Goal: Task Accomplishment & Management: Use online tool/utility

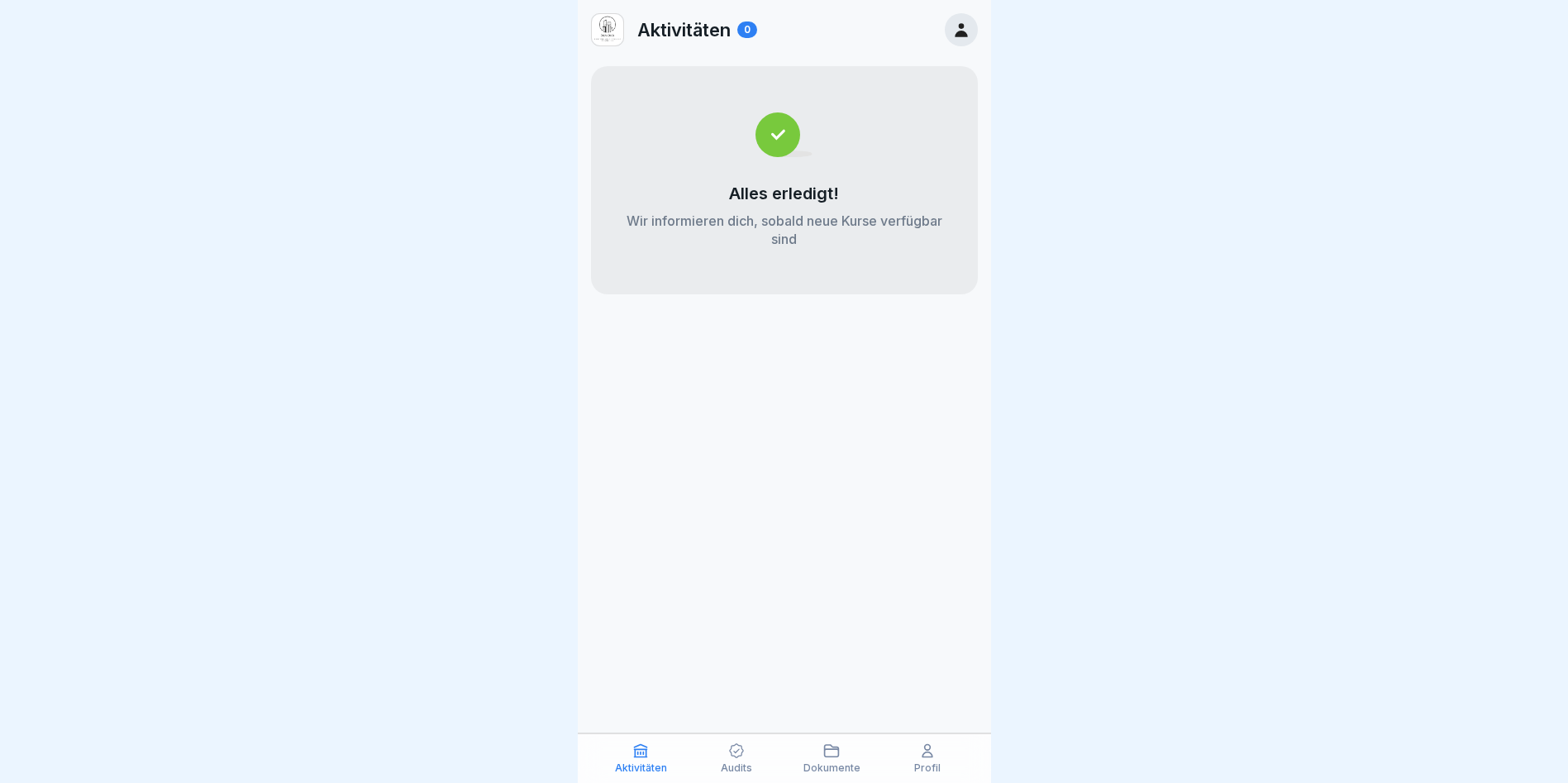
drag, startPoint x: 721, startPoint y: 576, endPoint x: 926, endPoint y: 452, distance: 239.6
click at [744, 554] on div "Aktivitäten 0 Alles erledigt! Wir informieren dich, sobald neue Kurse verfügbar…" at bounding box center [784, 391] width 413 height 783
click at [934, 755] on div "Profil" at bounding box center [927, 758] width 87 height 31
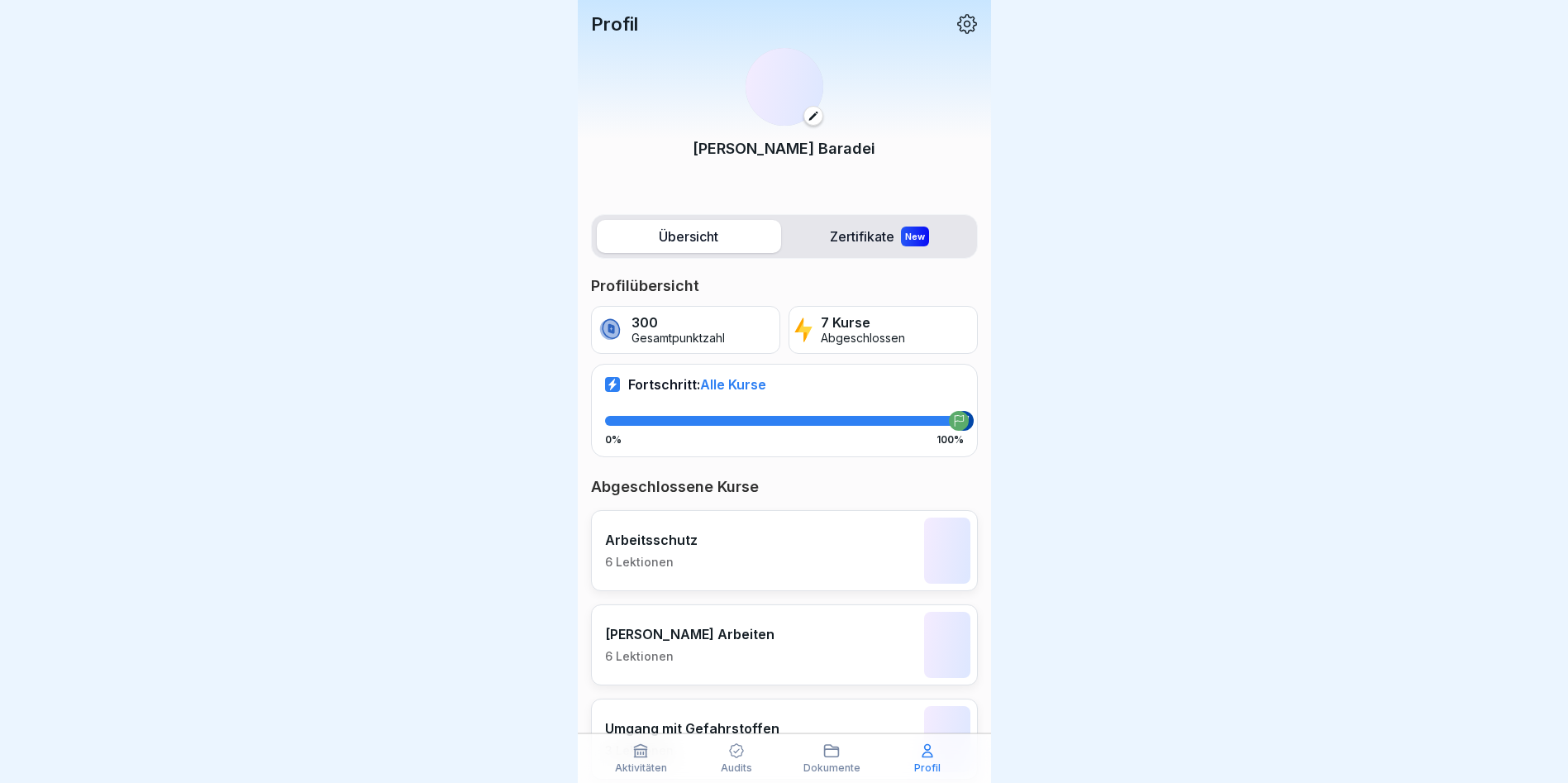
click at [933, 756] on icon at bounding box center [927, 751] width 17 height 17
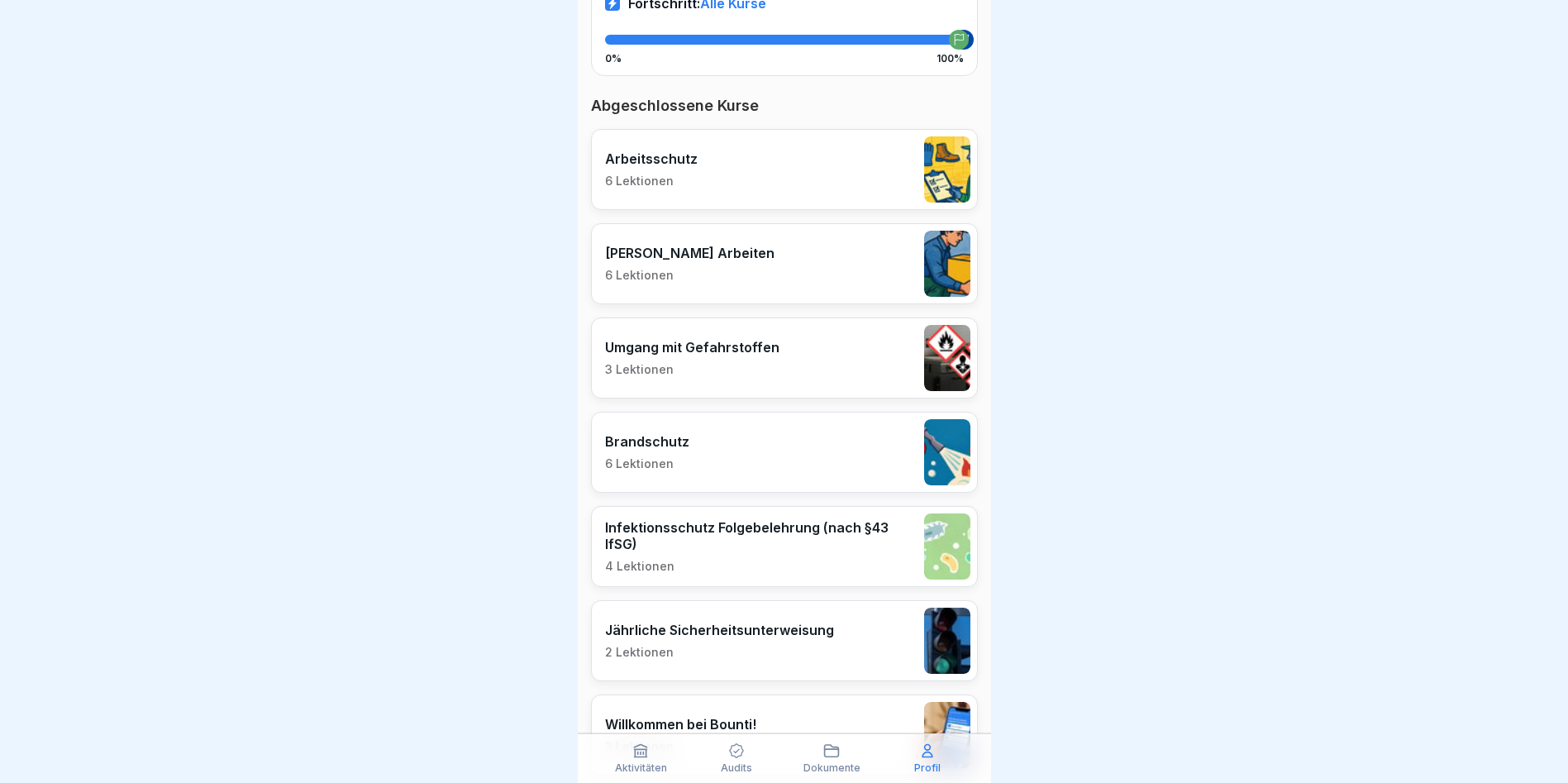
scroll to position [457, 0]
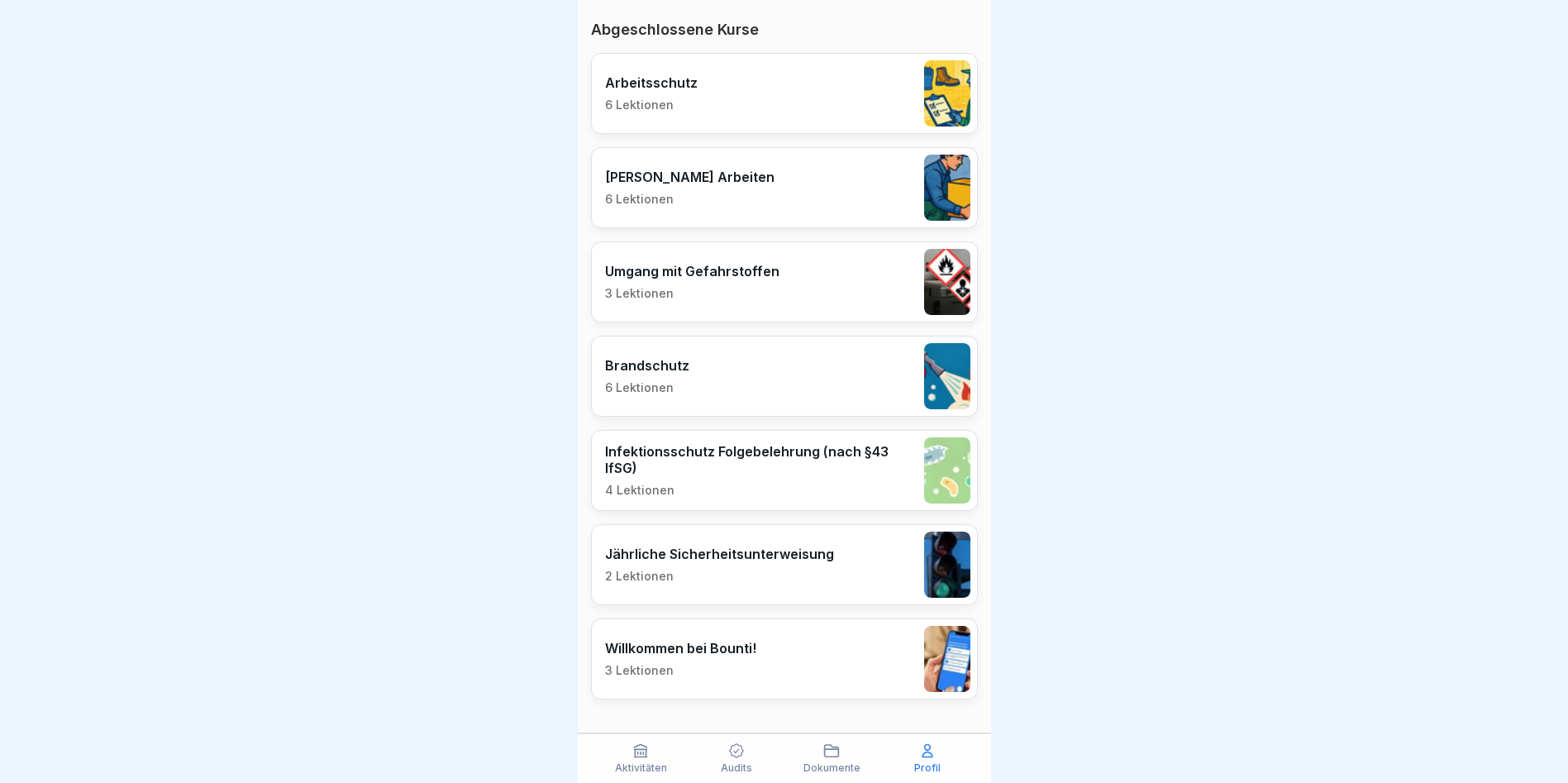
click at [829, 738] on div "Aktivitäten Audits Dokumente Profil" at bounding box center [784, 759] width 413 height 50
click at [847, 757] on div "Dokumente" at bounding box center [833, 758] width 87 height 31
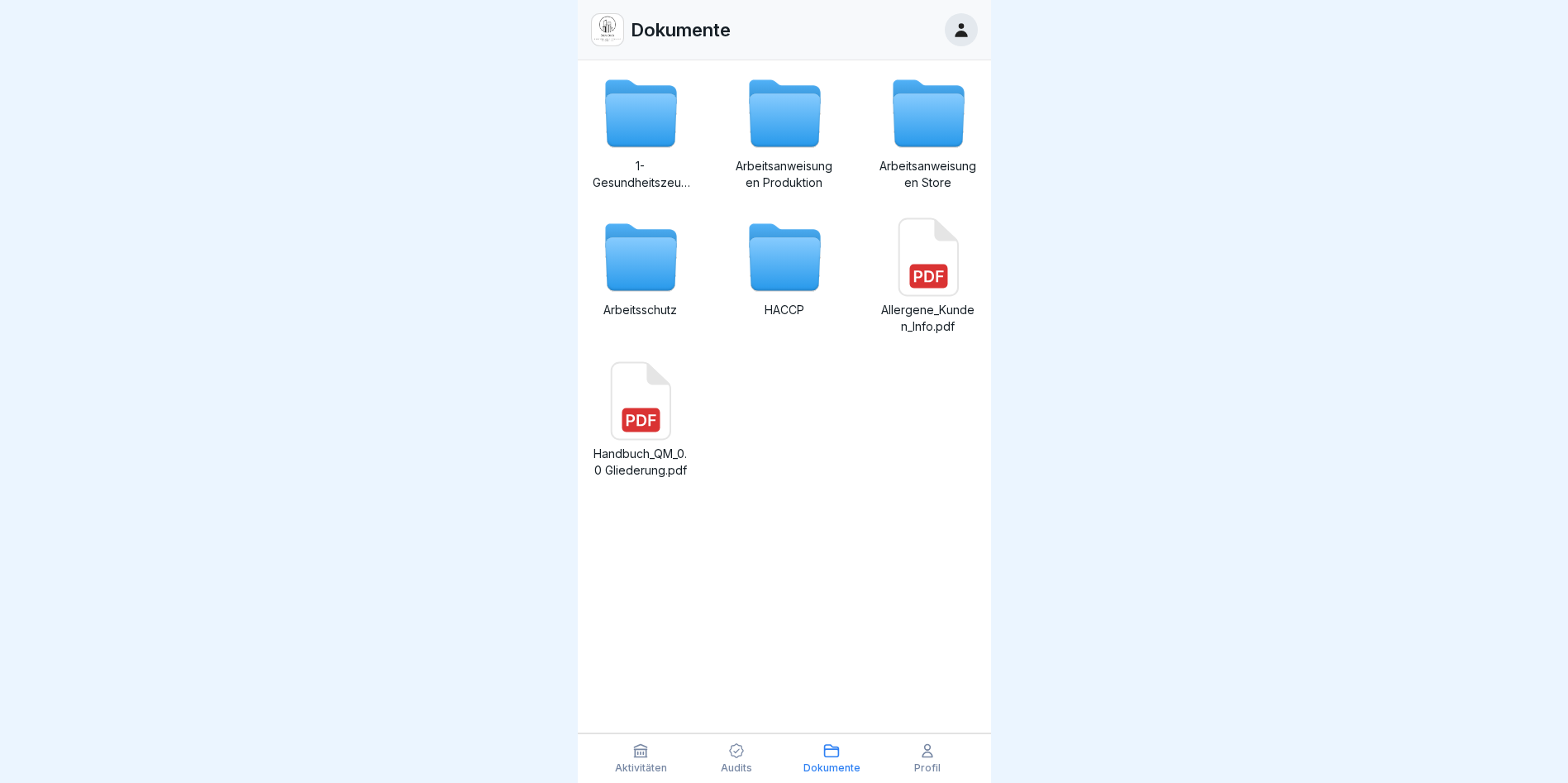
click at [633, 125] on icon at bounding box center [641, 121] width 71 height 53
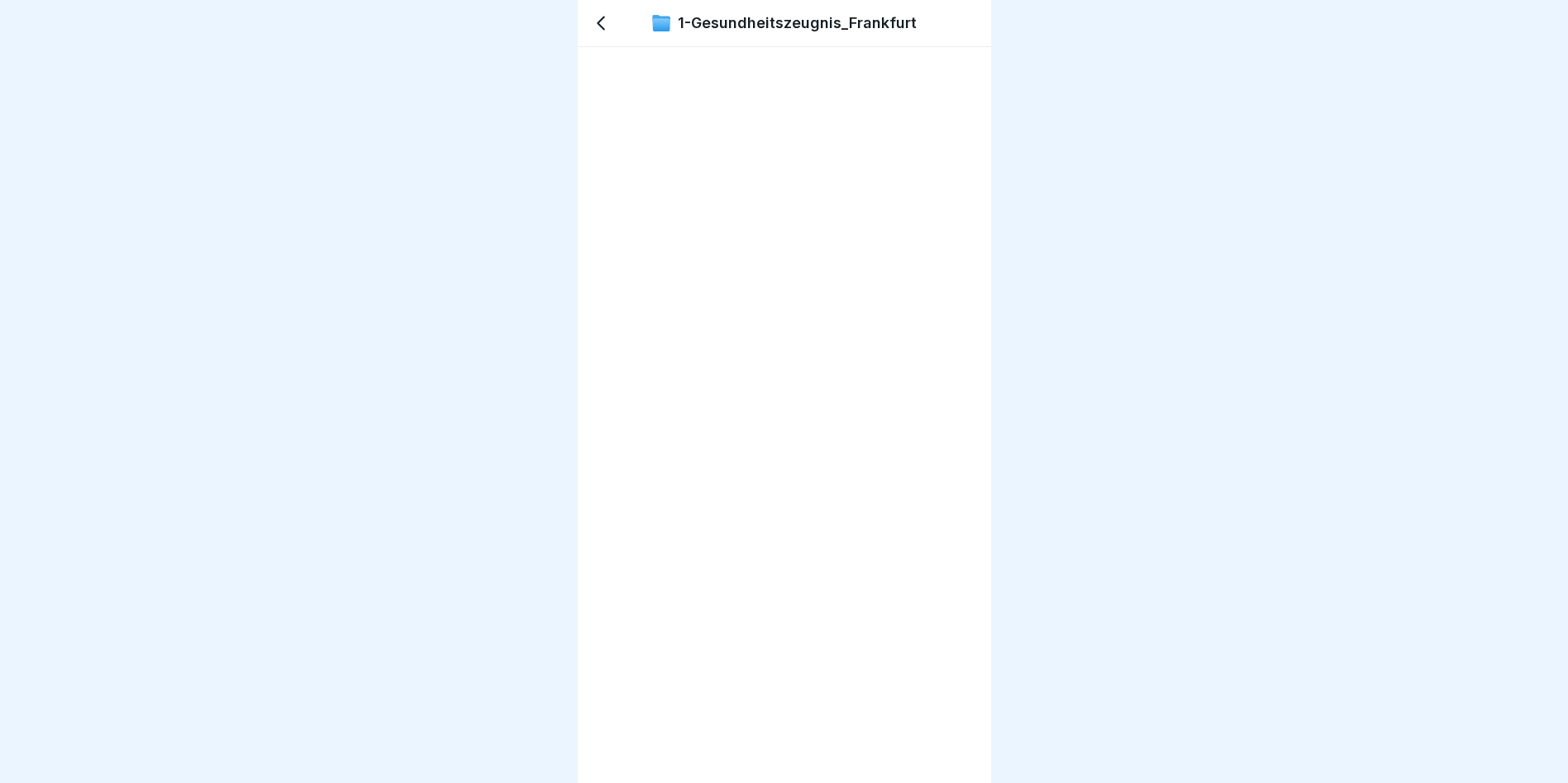
click at [974, 55] on div at bounding box center [784, 415] width 413 height 736
click at [645, 84] on div at bounding box center [784, 86] width 386 height 50
click at [690, 14] on p "1-Gesundheitszeugnis_Frankfurt" at bounding box center [797, 23] width 239 height 18
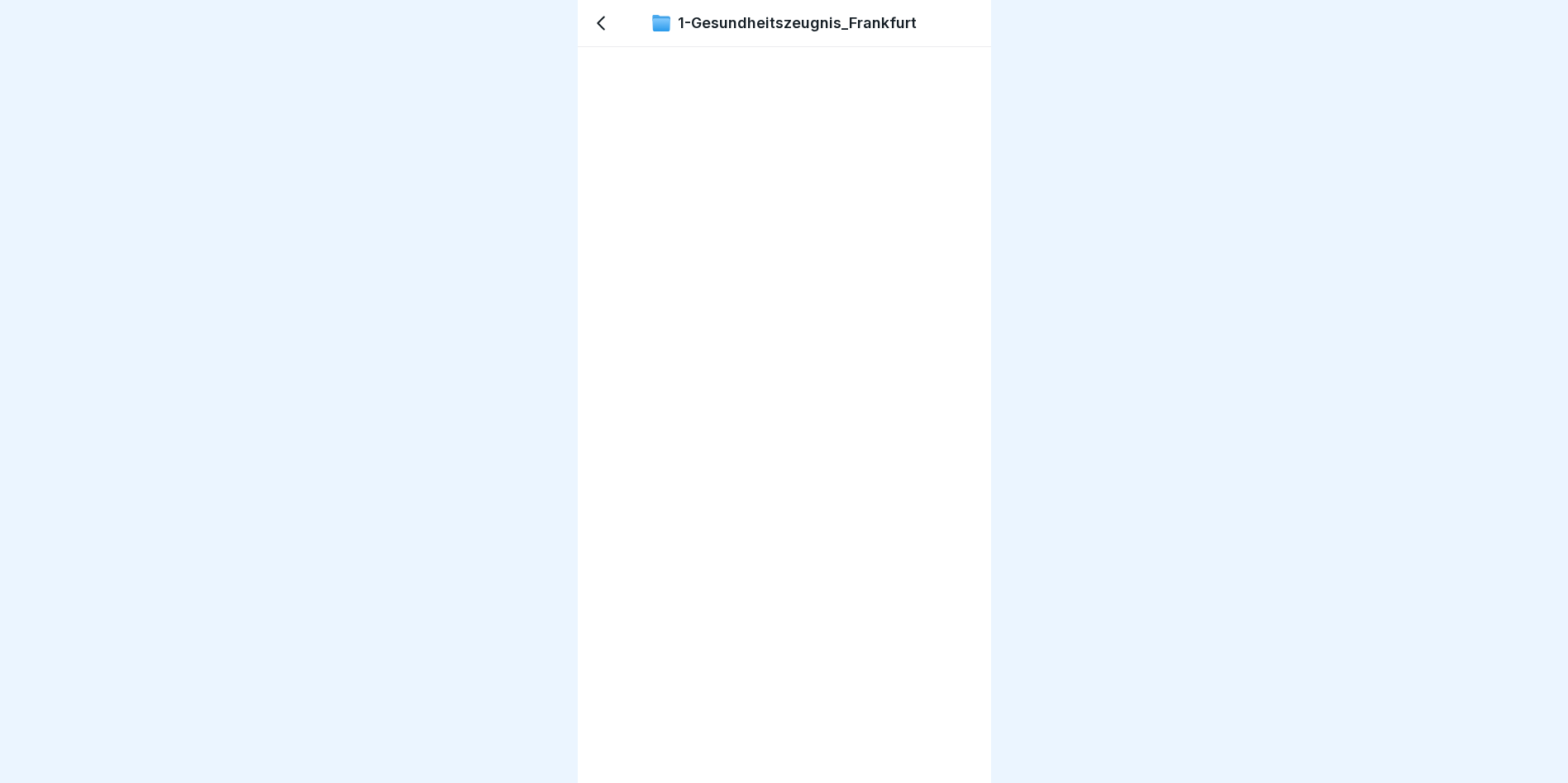
click at [599, 13] on icon at bounding box center [601, 23] width 20 height 20
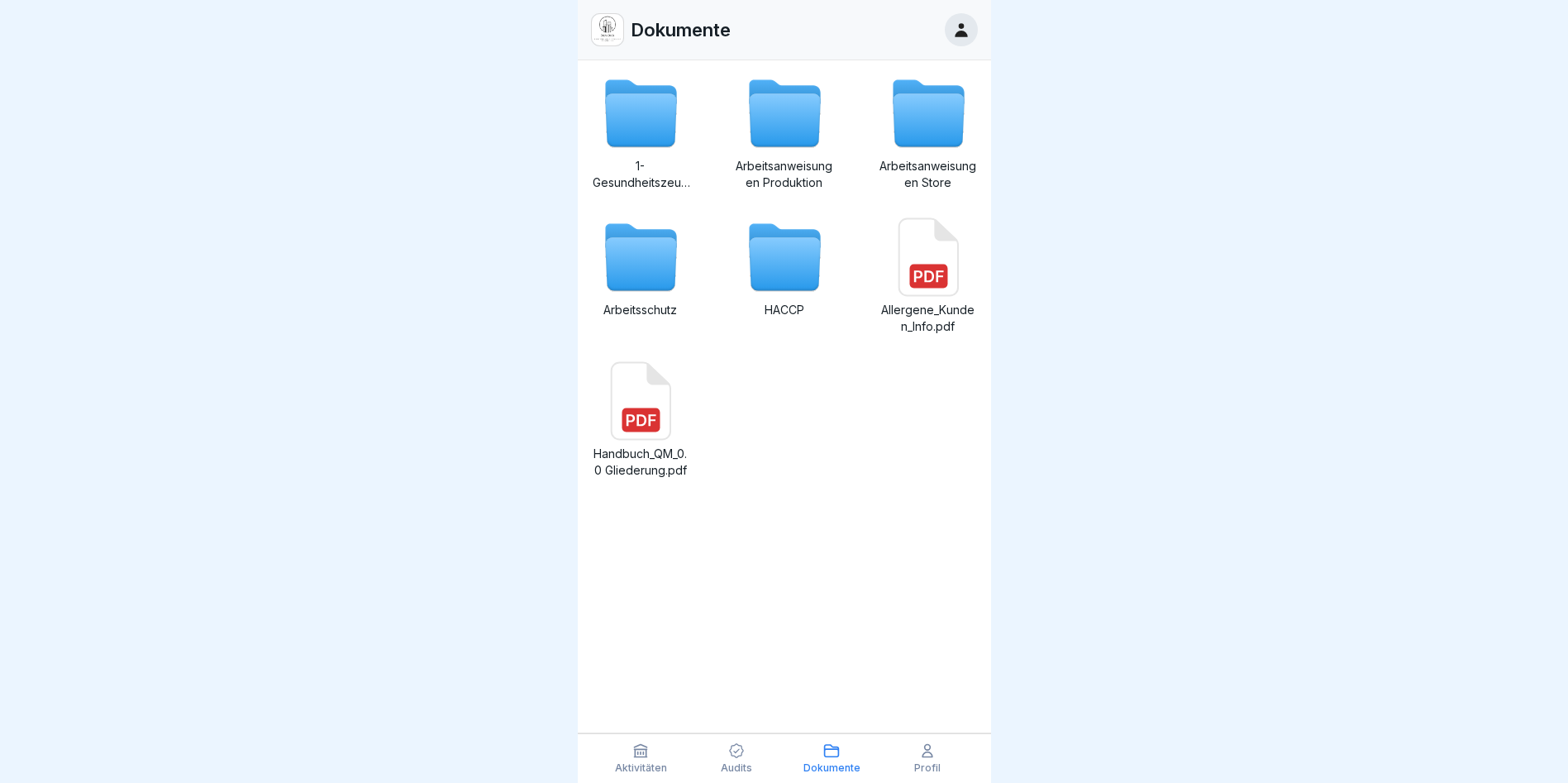
click at [652, 117] on icon at bounding box center [641, 121] width 71 height 53
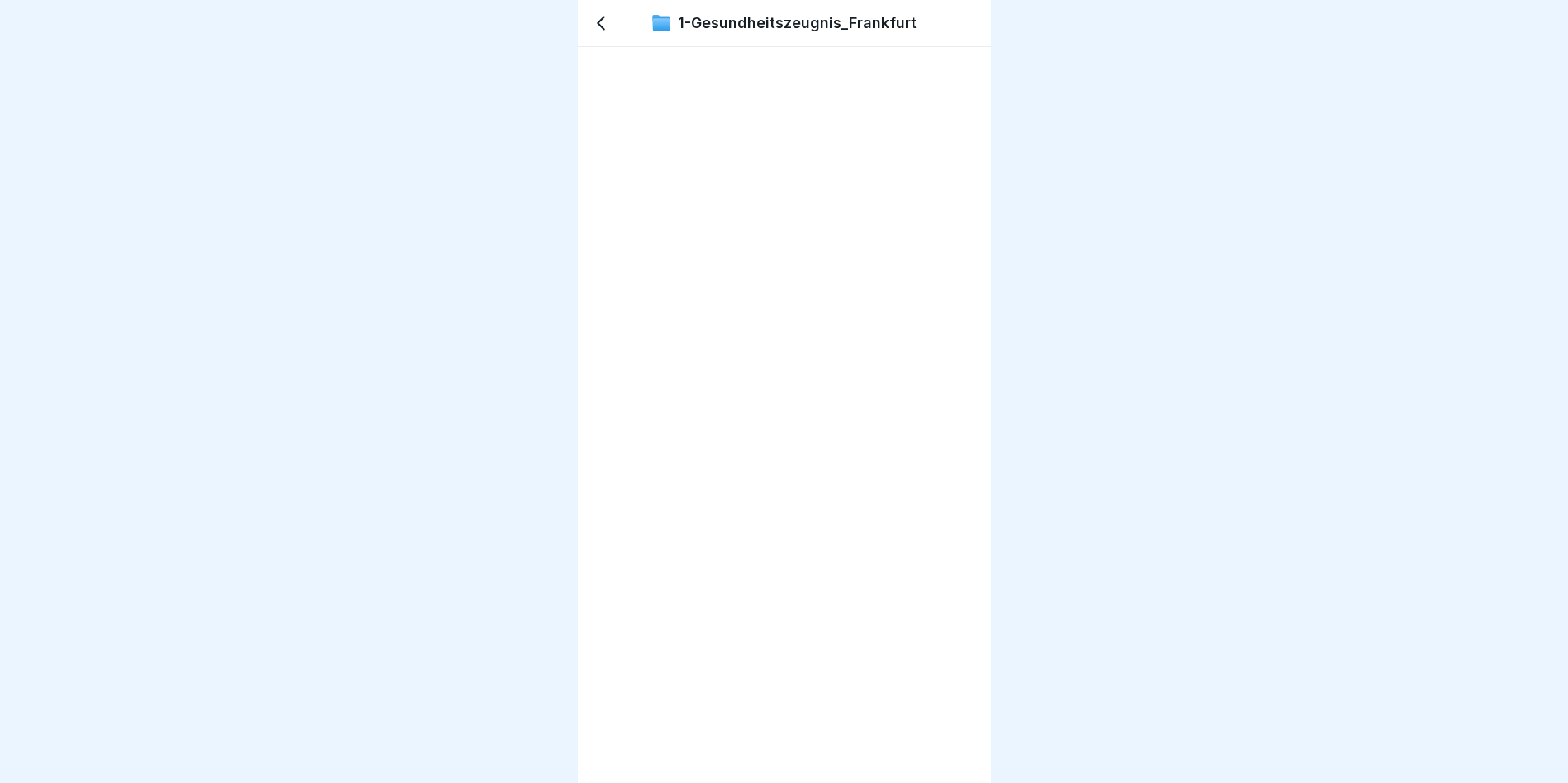
click at [605, 20] on icon at bounding box center [601, 23] width 20 height 20
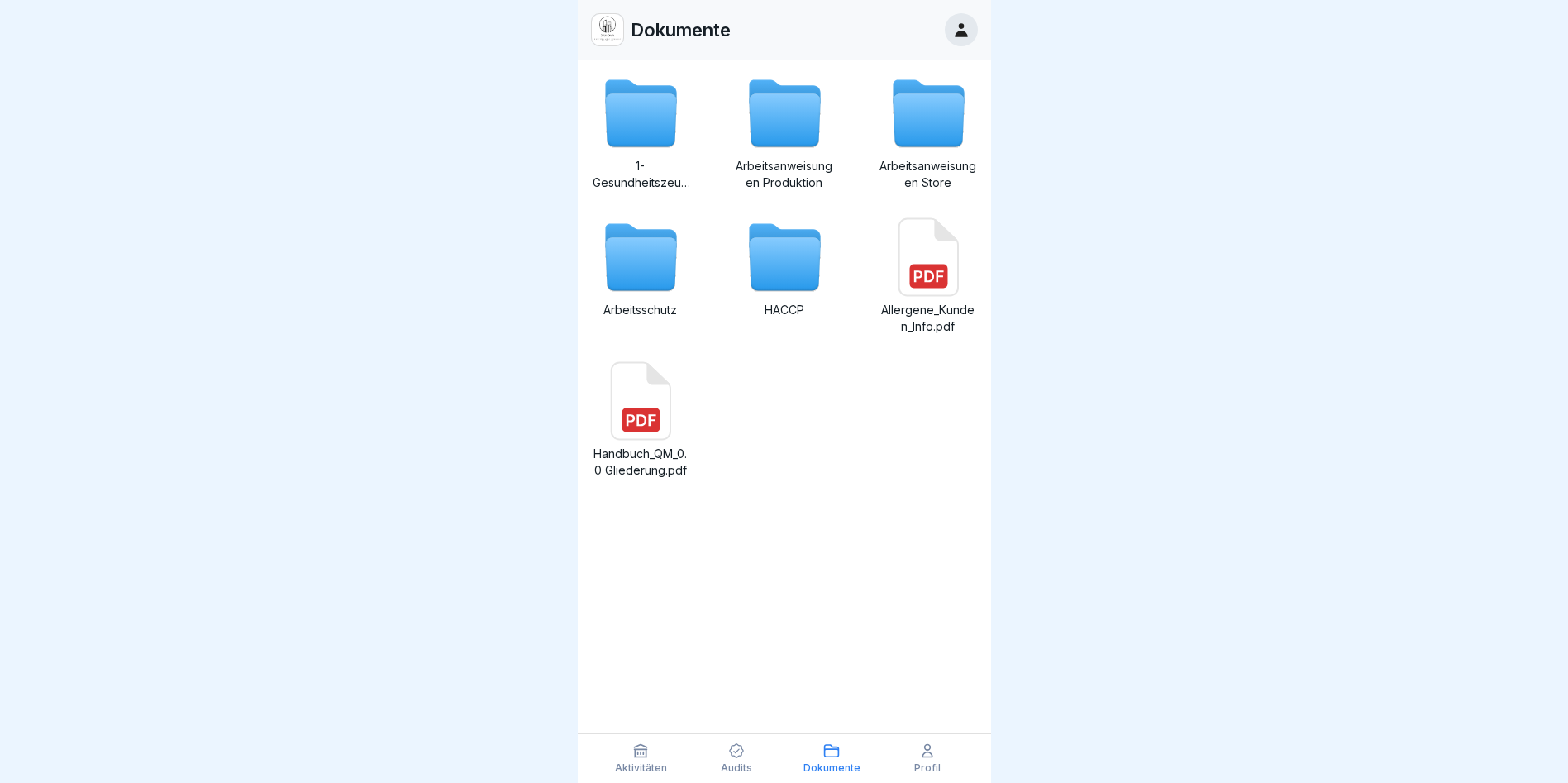
click at [633, 119] on icon at bounding box center [641, 121] width 71 height 53
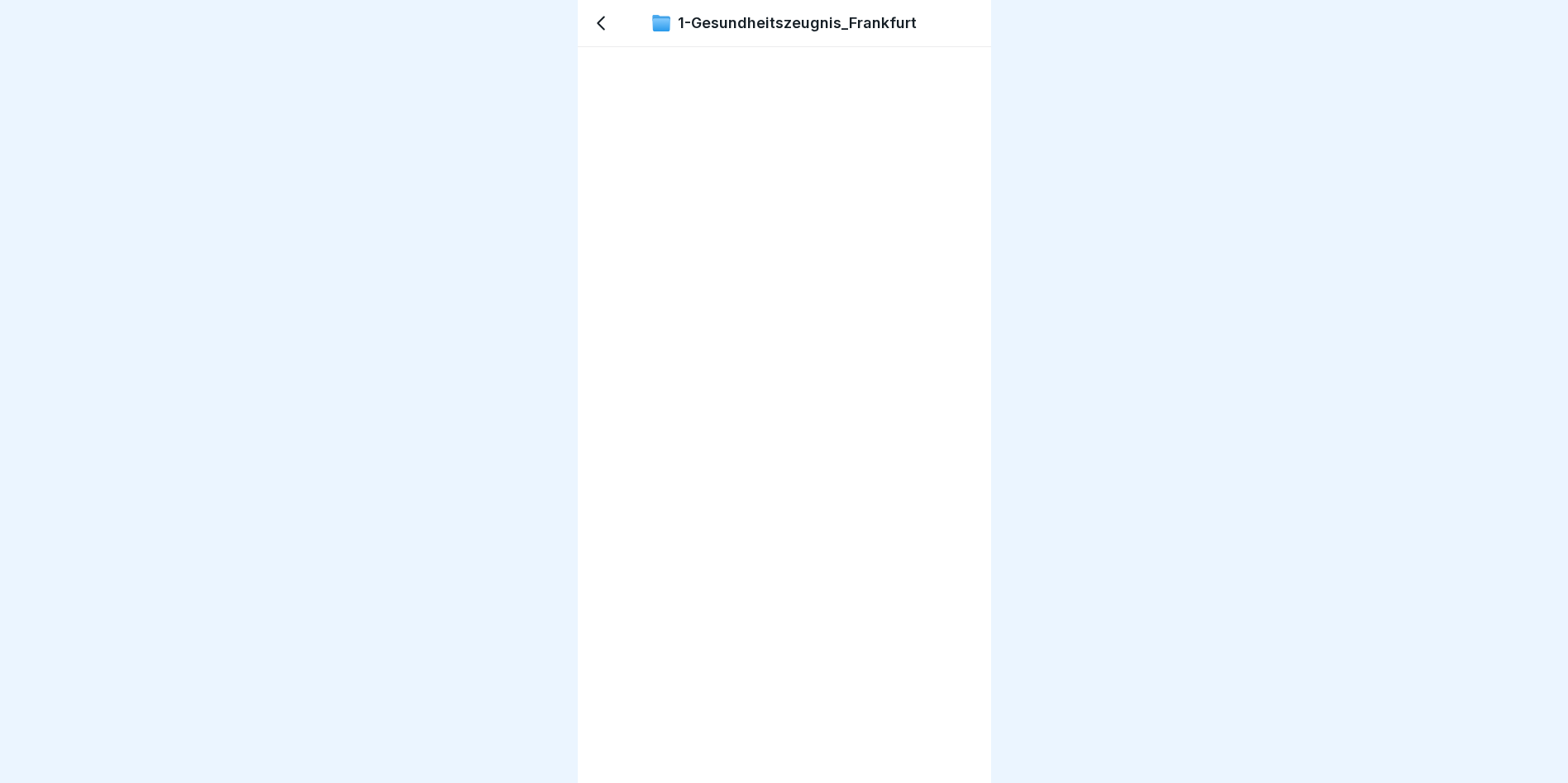
click at [830, 19] on p "1-Gesundheitszeugnis_Frankfurt" at bounding box center [797, 23] width 239 height 18
drag, startPoint x: 830, startPoint y: 19, endPoint x: 805, endPoint y: 18, distance: 25.0
click at [830, 18] on p "1-Gesundheitszeugnis_Frankfurt" at bounding box center [797, 23] width 239 height 18
click at [600, 18] on icon at bounding box center [601, 23] width 20 height 20
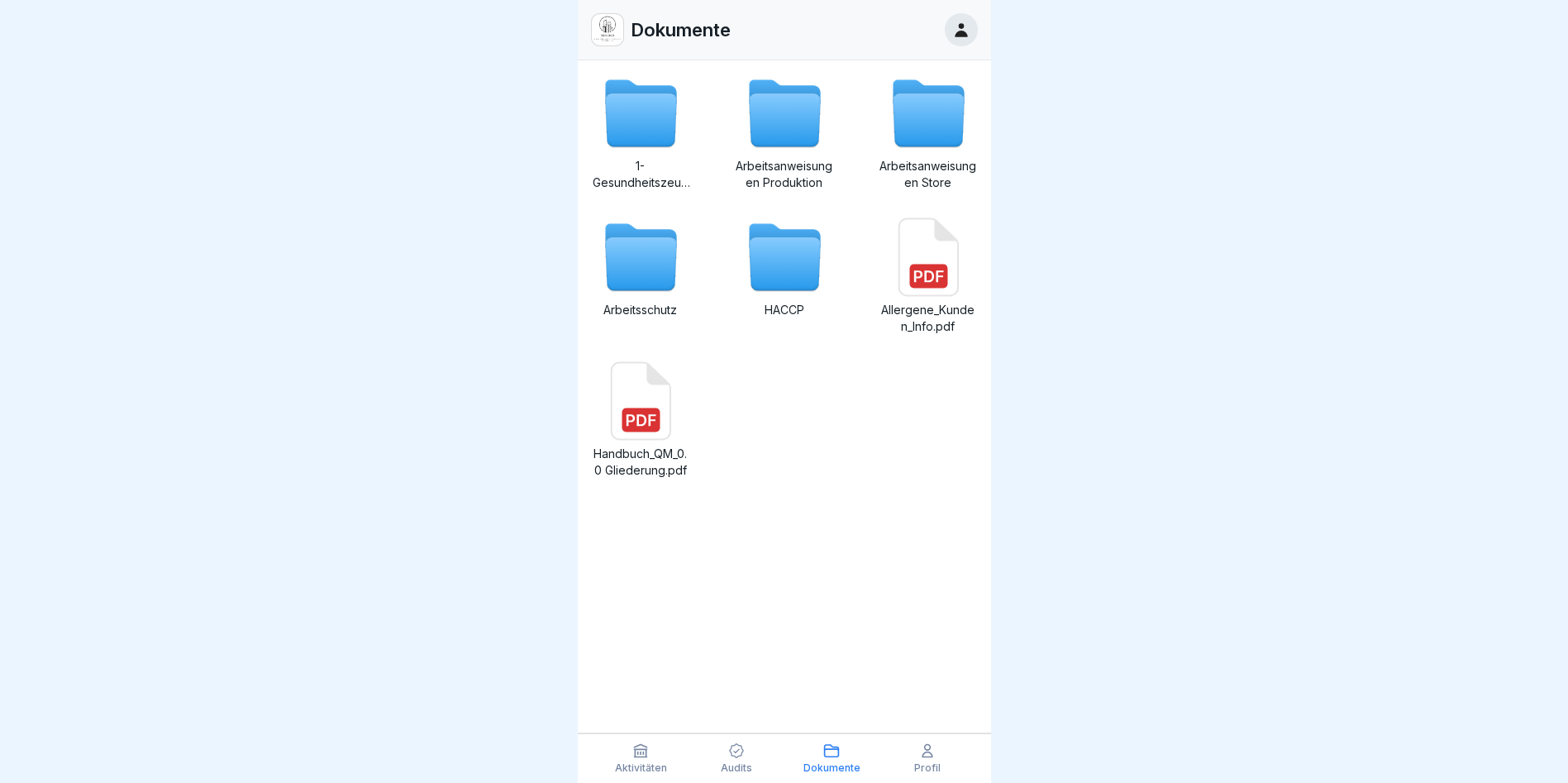
click at [668, 121] on icon at bounding box center [641, 121] width 71 height 53
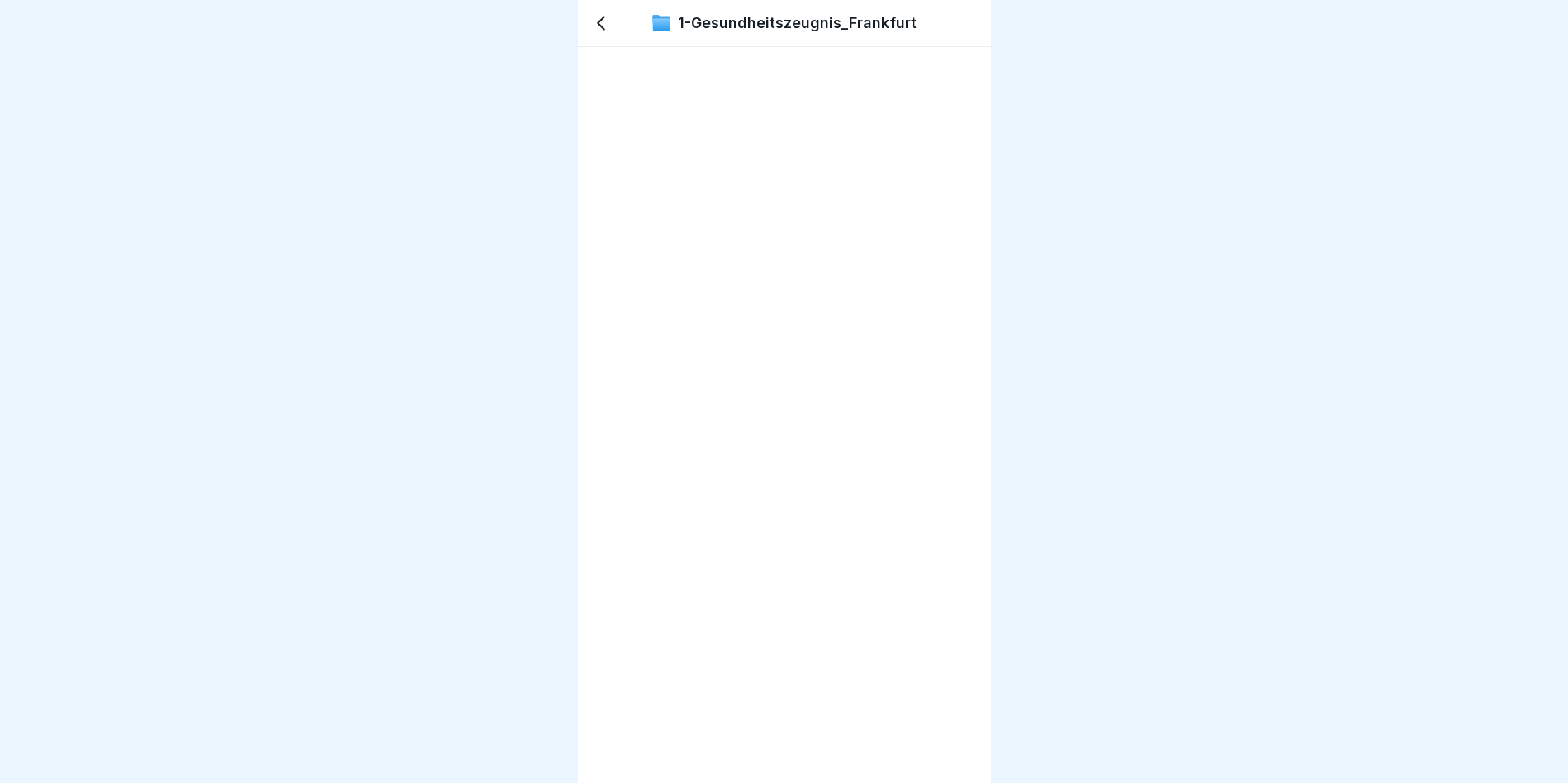
click at [598, 19] on icon at bounding box center [601, 23] width 20 height 20
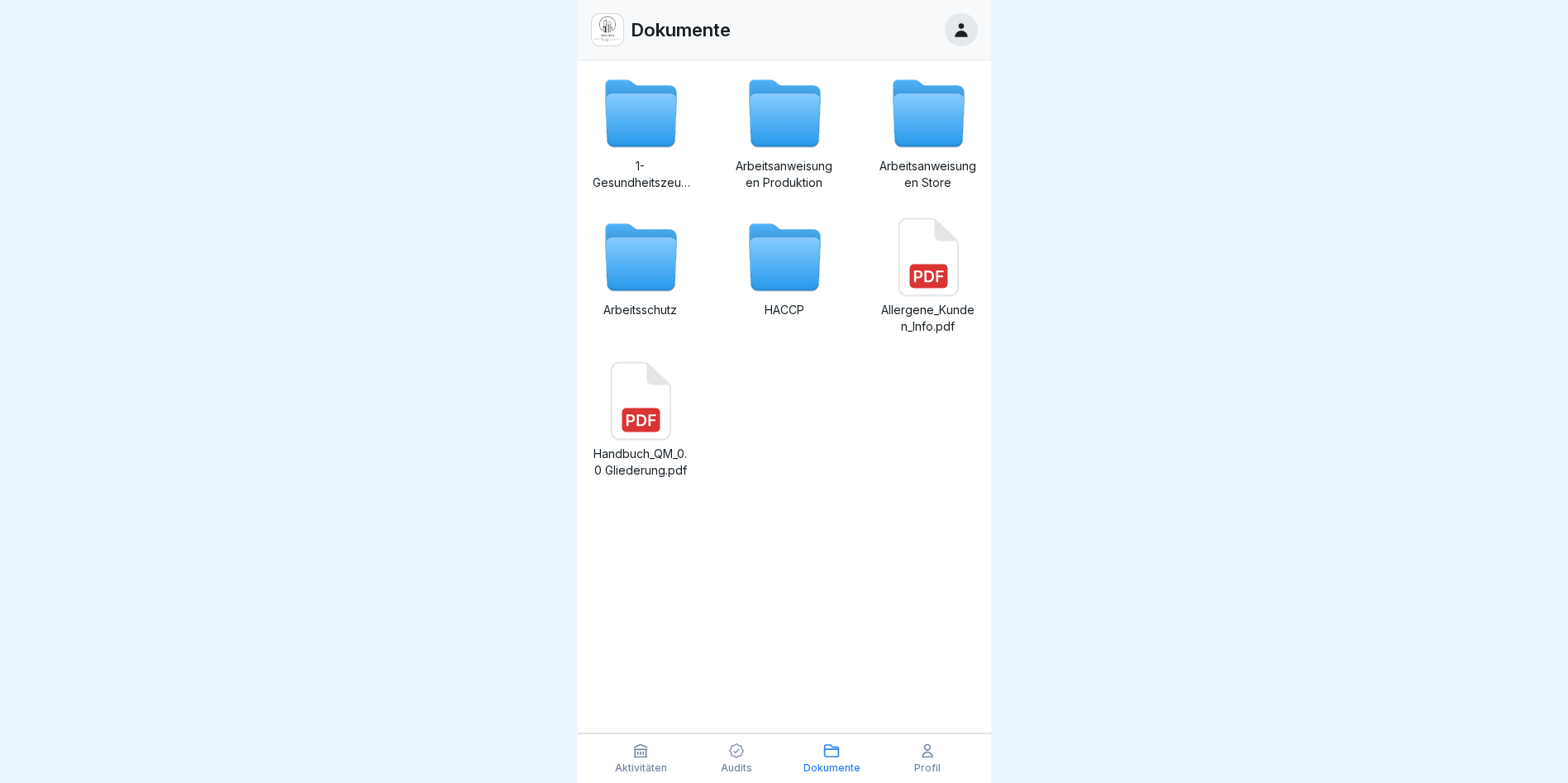
click at [639, 126] on icon at bounding box center [641, 121] width 71 height 53
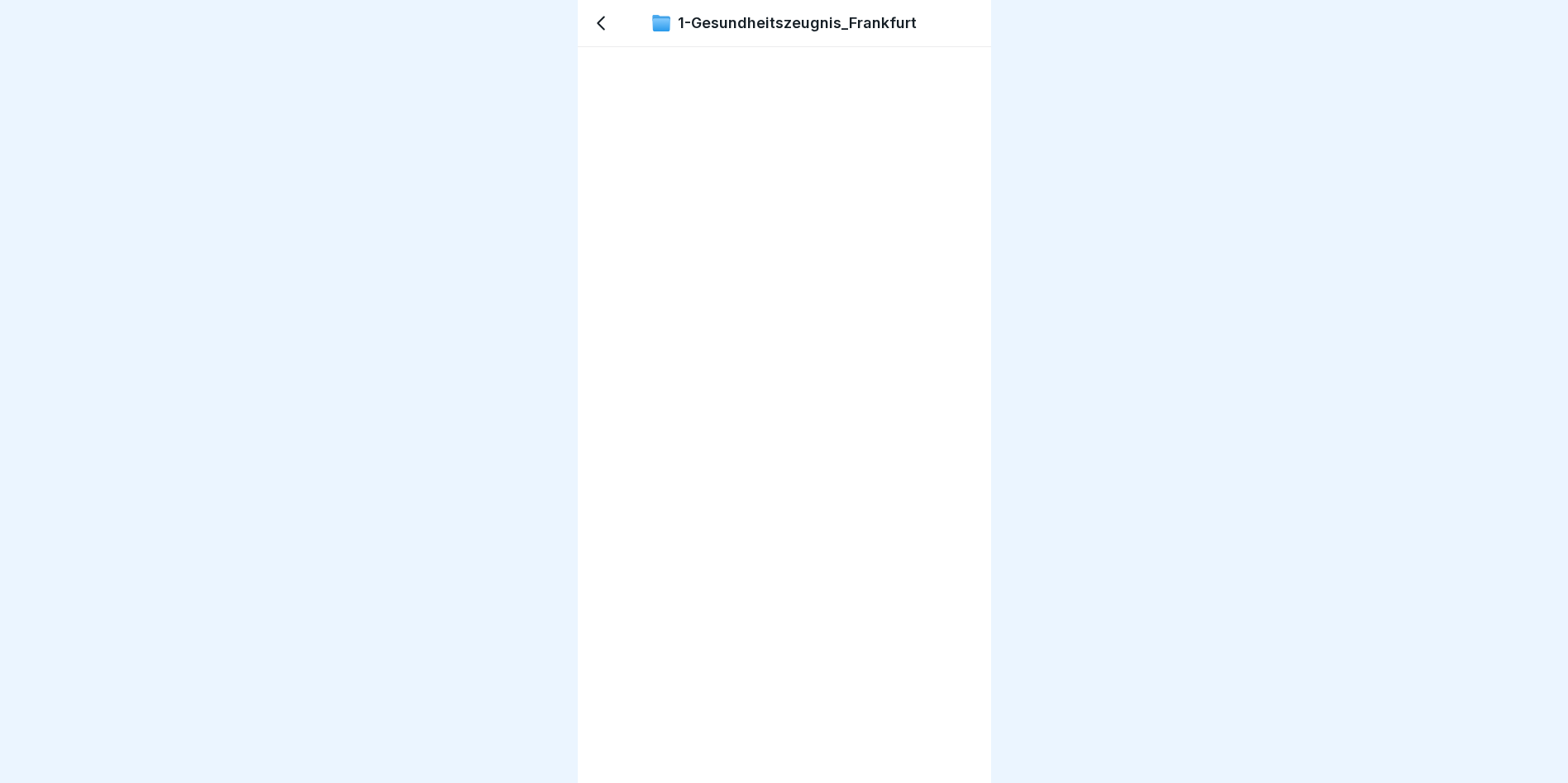
click at [599, 19] on icon at bounding box center [601, 23] width 20 height 20
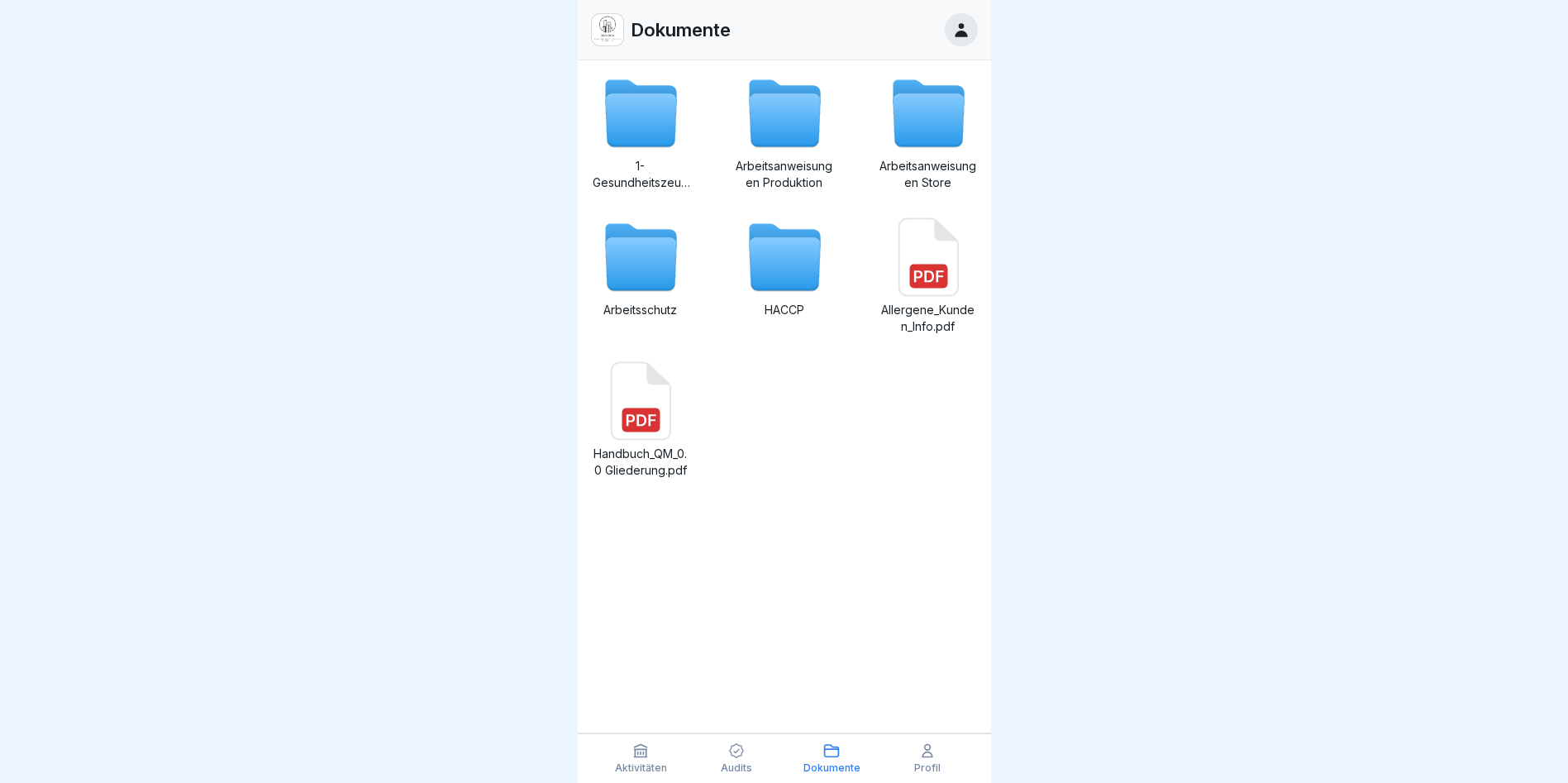
click at [627, 98] on icon at bounding box center [641, 121] width 71 height 53
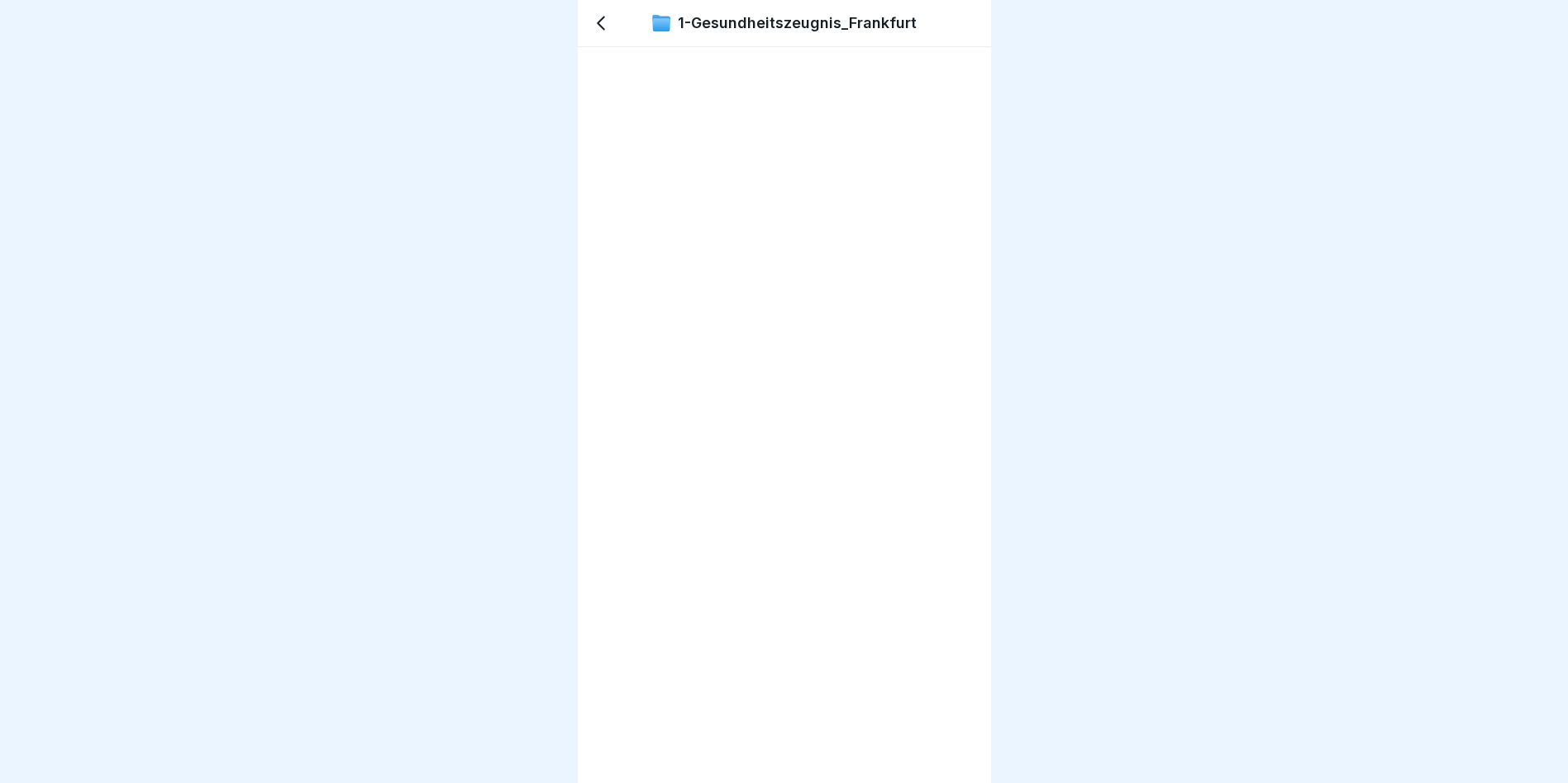
click at [597, 21] on icon at bounding box center [601, 23] width 20 height 20
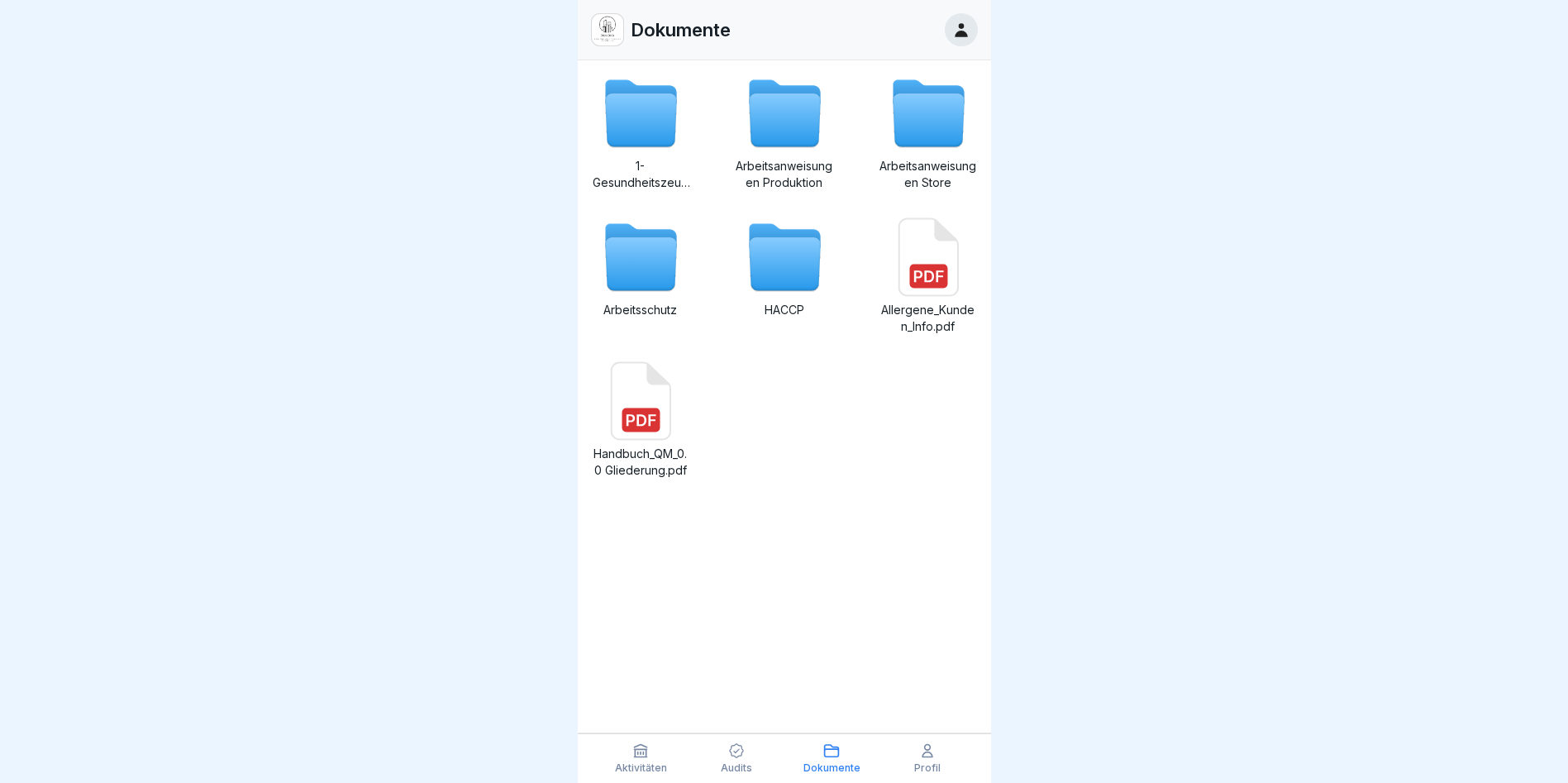
click at [634, 135] on icon at bounding box center [641, 121] width 71 height 53
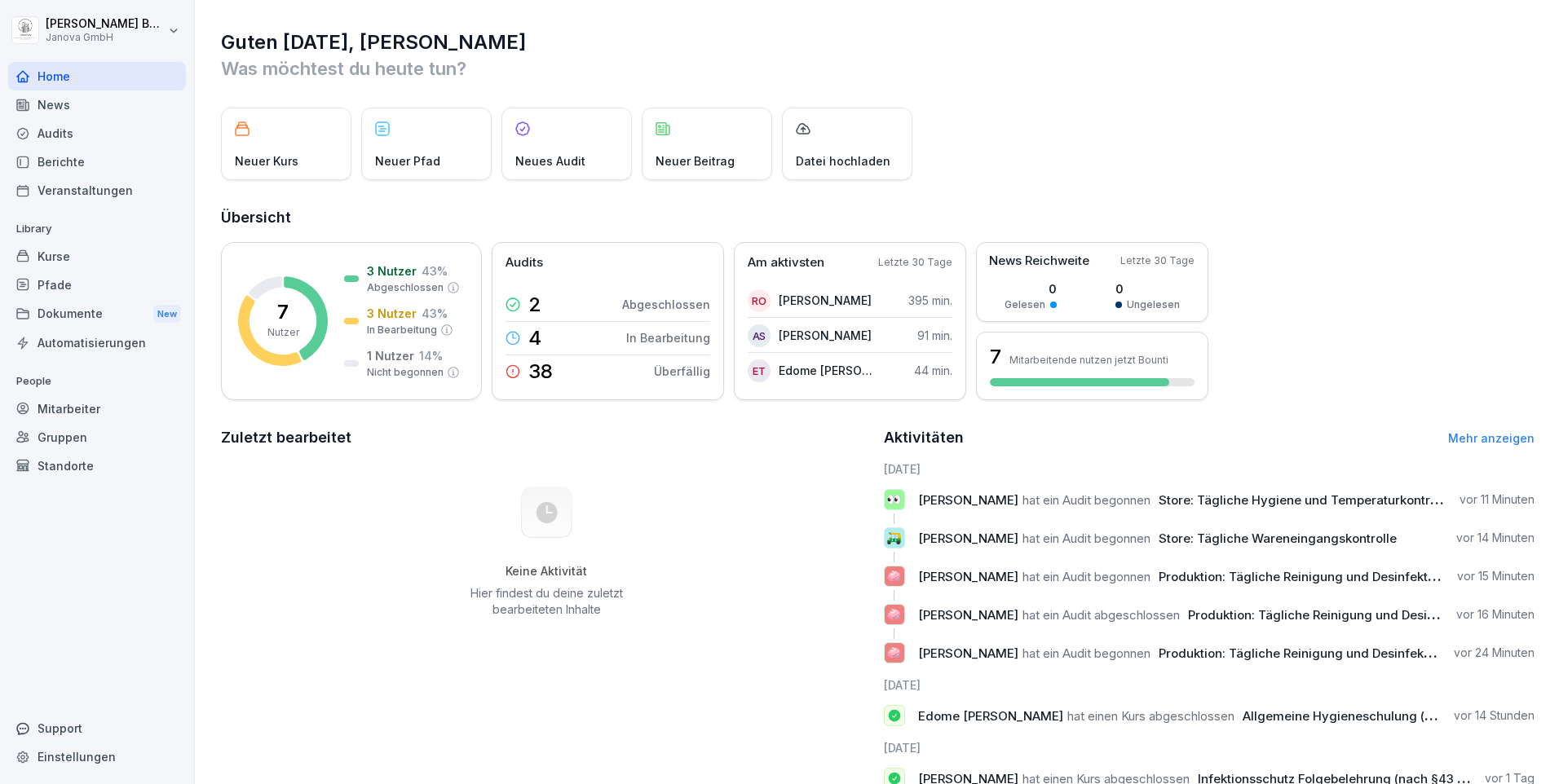
click at [67, 318] on div "Dokumente New" at bounding box center [97, 314] width 178 height 30
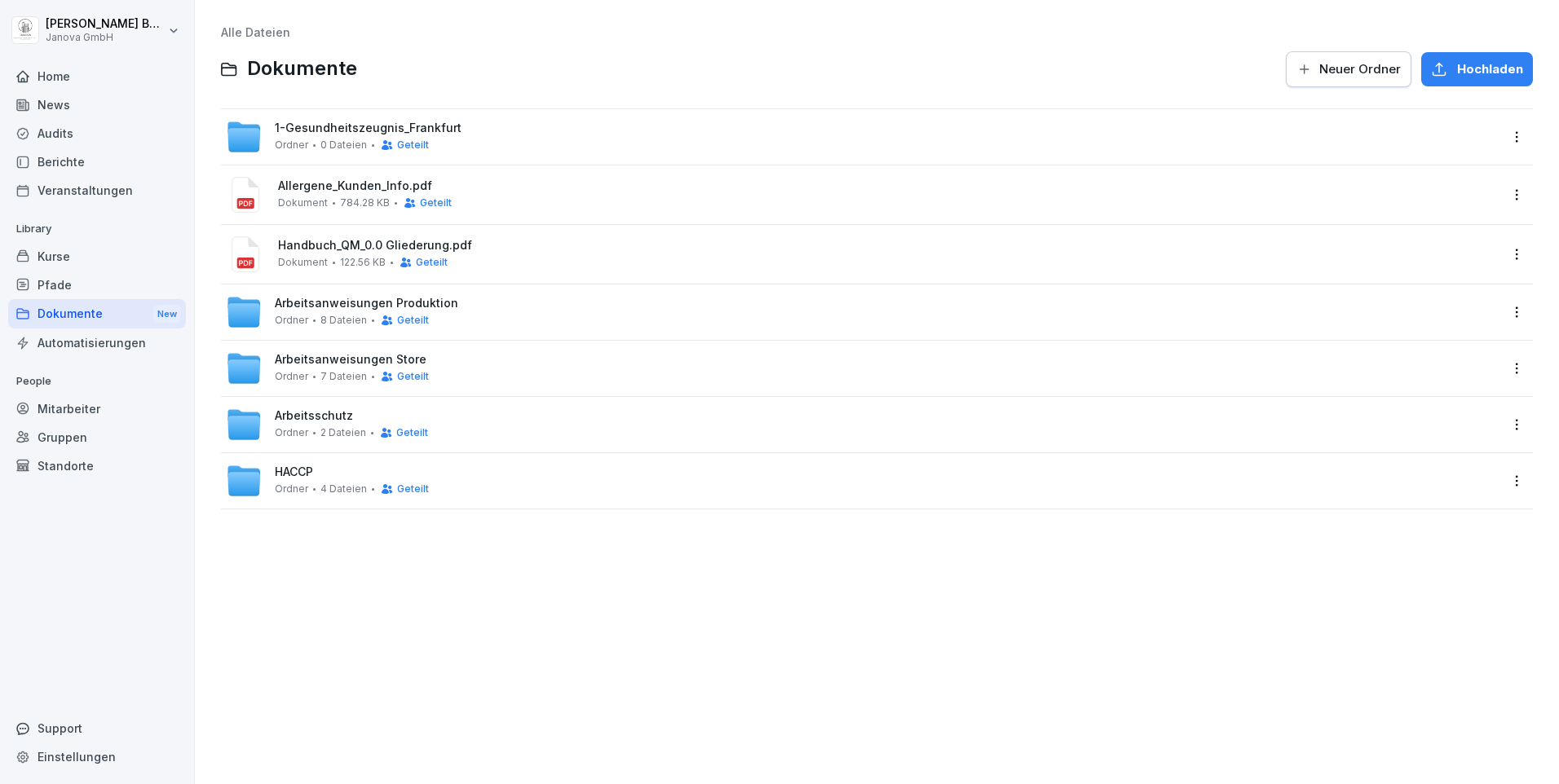
click at [313, 127] on span "1-Gesundheitszeugnis_Frankfurt" at bounding box center [368, 128] width 187 height 14
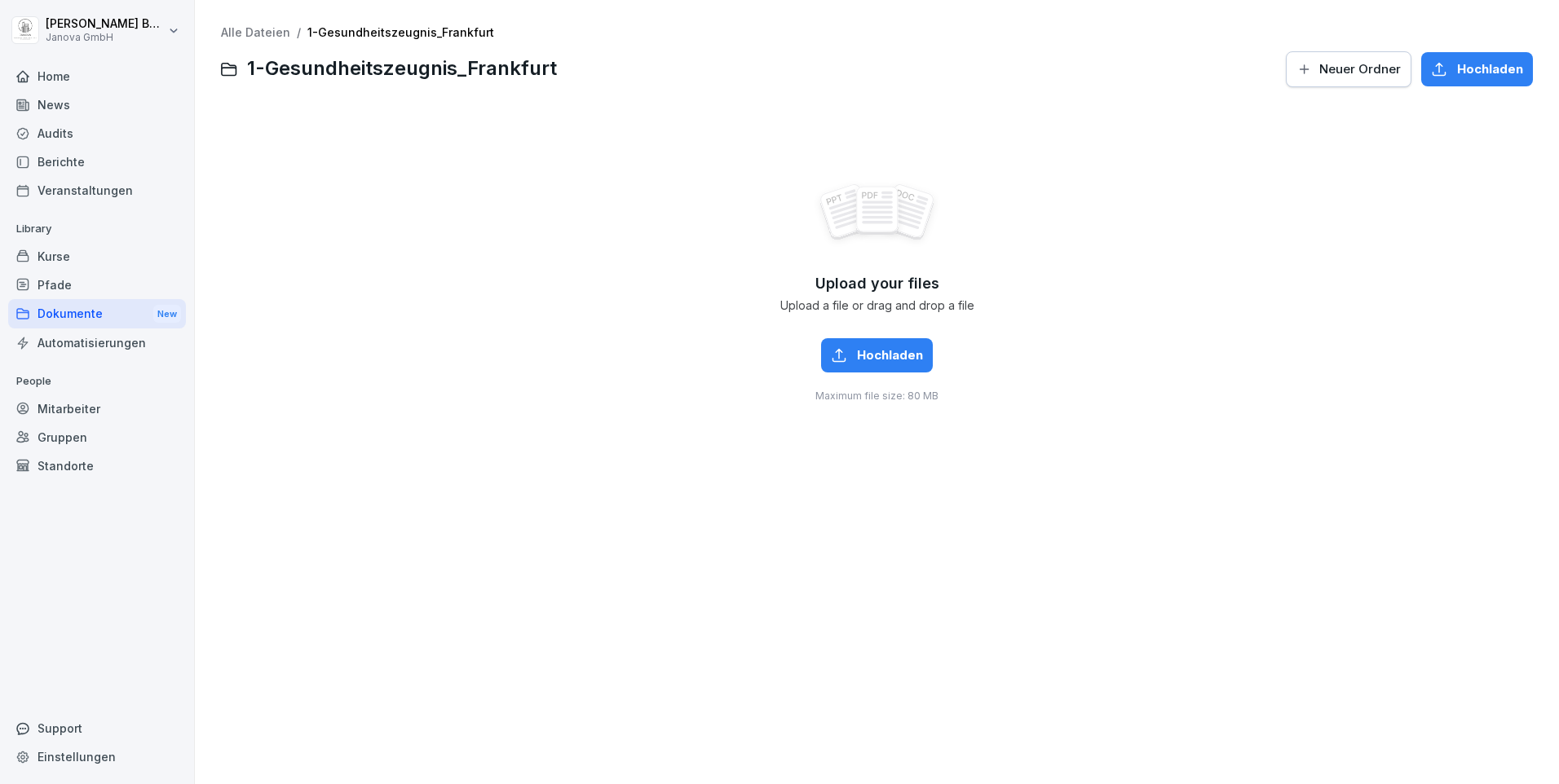
click at [902, 358] on span "Hochladen" at bounding box center [889, 355] width 66 height 18
click at [887, 354] on span "Hochladen" at bounding box center [889, 355] width 66 height 18
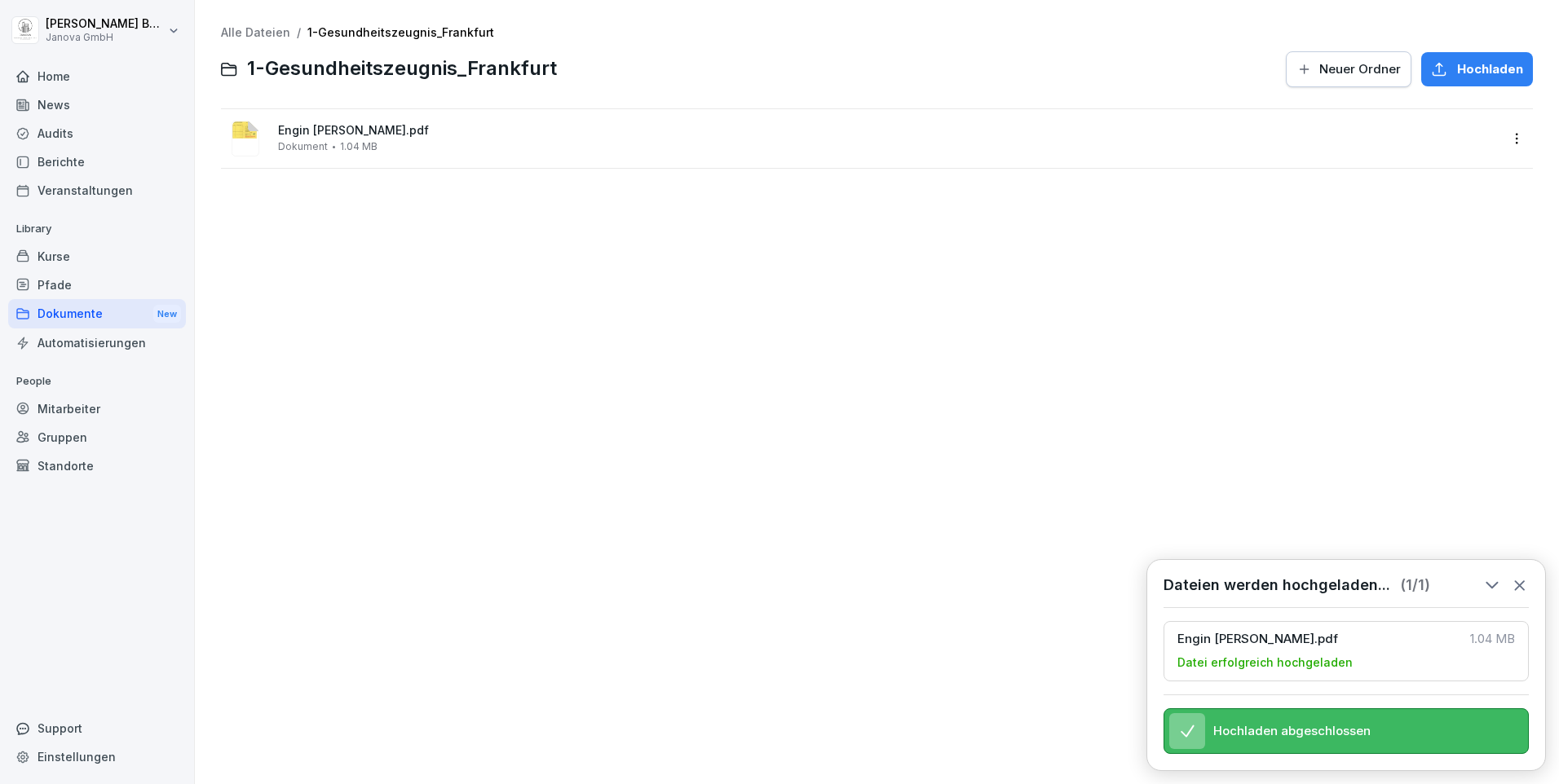
click at [305, 133] on span "Engin [PERSON_NAME].pdf" at bounding box center [888, 131] width 1220 height 14
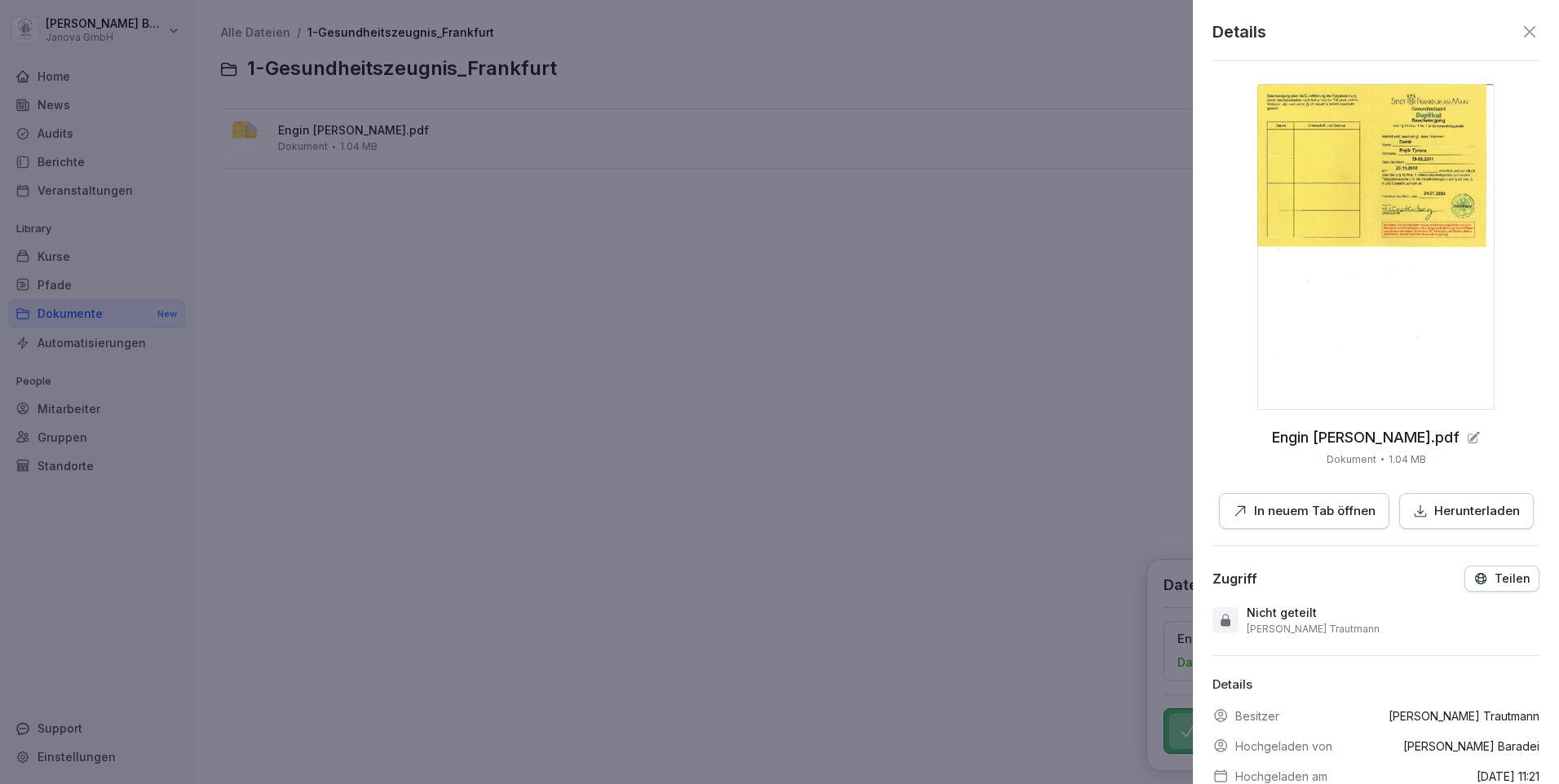
click at [1292, 136] on img at bounding box center [1376, 246] width 238 height 326
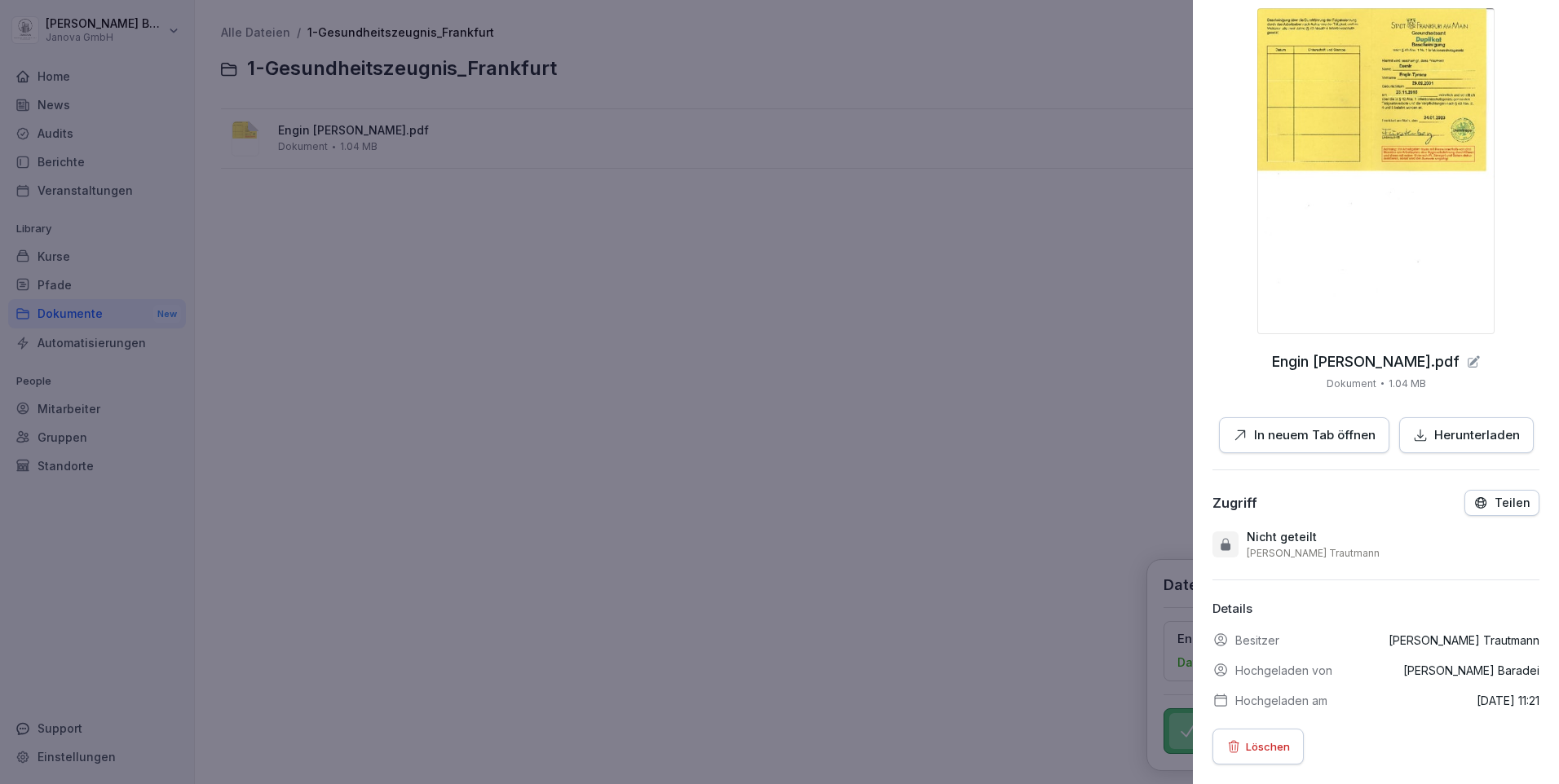
scroll to position [88, 0]
click at [932, 373] on div at bounding box center [779, 392] width 1559 height 784
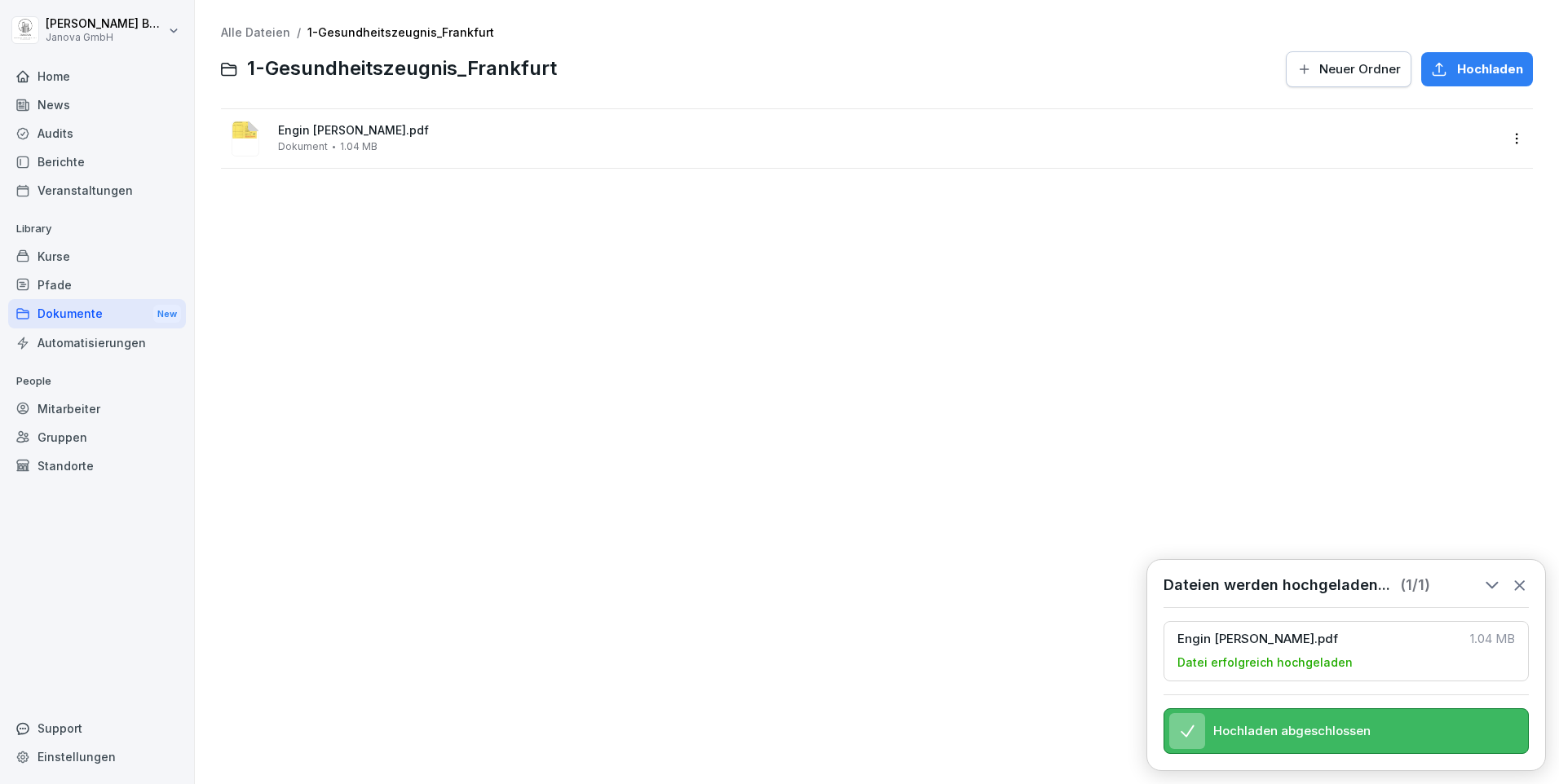
click at [1333, 735] on span "Hochladen abgeschlossen" at bounding box center [1291, 730] width 158 height 15
drag, startPoint x: 1175, startPoint y: 730, endPoint x: 1188, endPoint y: 725, distance: 13.9
click at [1176, 730] on div at bounding box center [1187, 730] width 36 height 36
click at [1513, 576] on icon at bounding box center [1519, 585] width 18 height 18
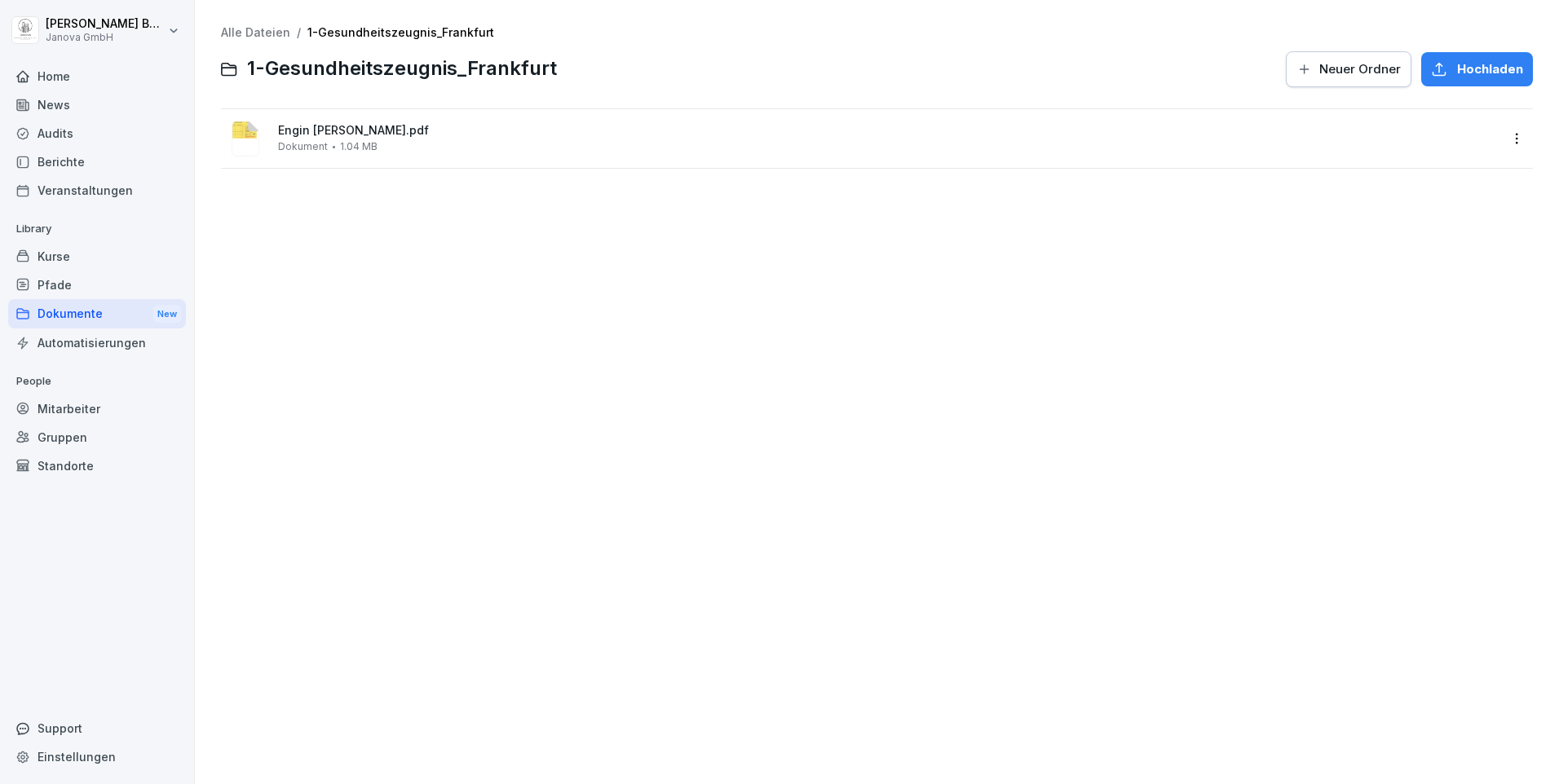
click at [1474, 69] on span "Hochladen" at bounding box center [1489, 70] width 66 height 18
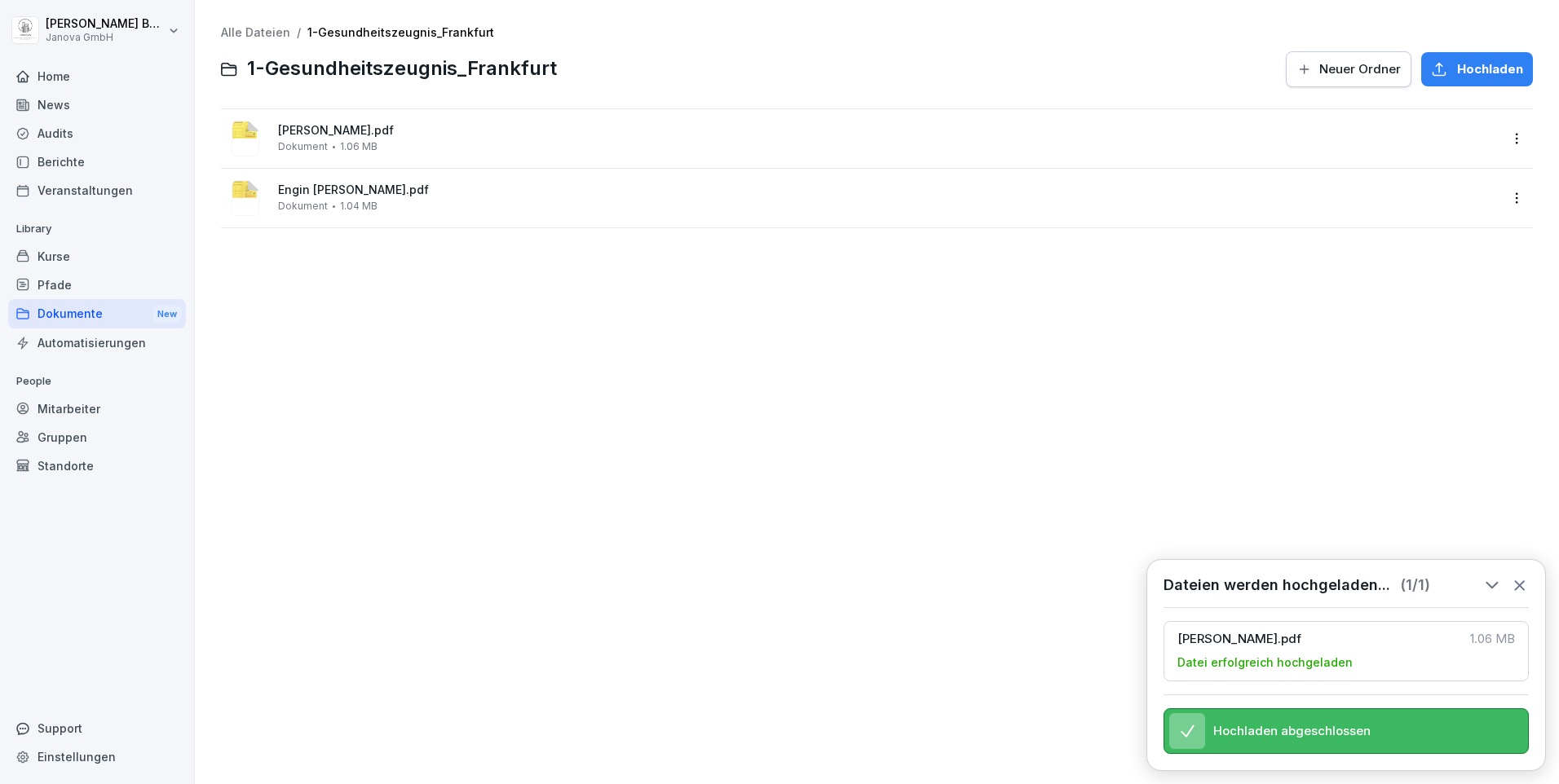
click at [294, 134] on span "[PERSON_NAME].pdf" at bounding box center [888, 131] width 1220 height 14
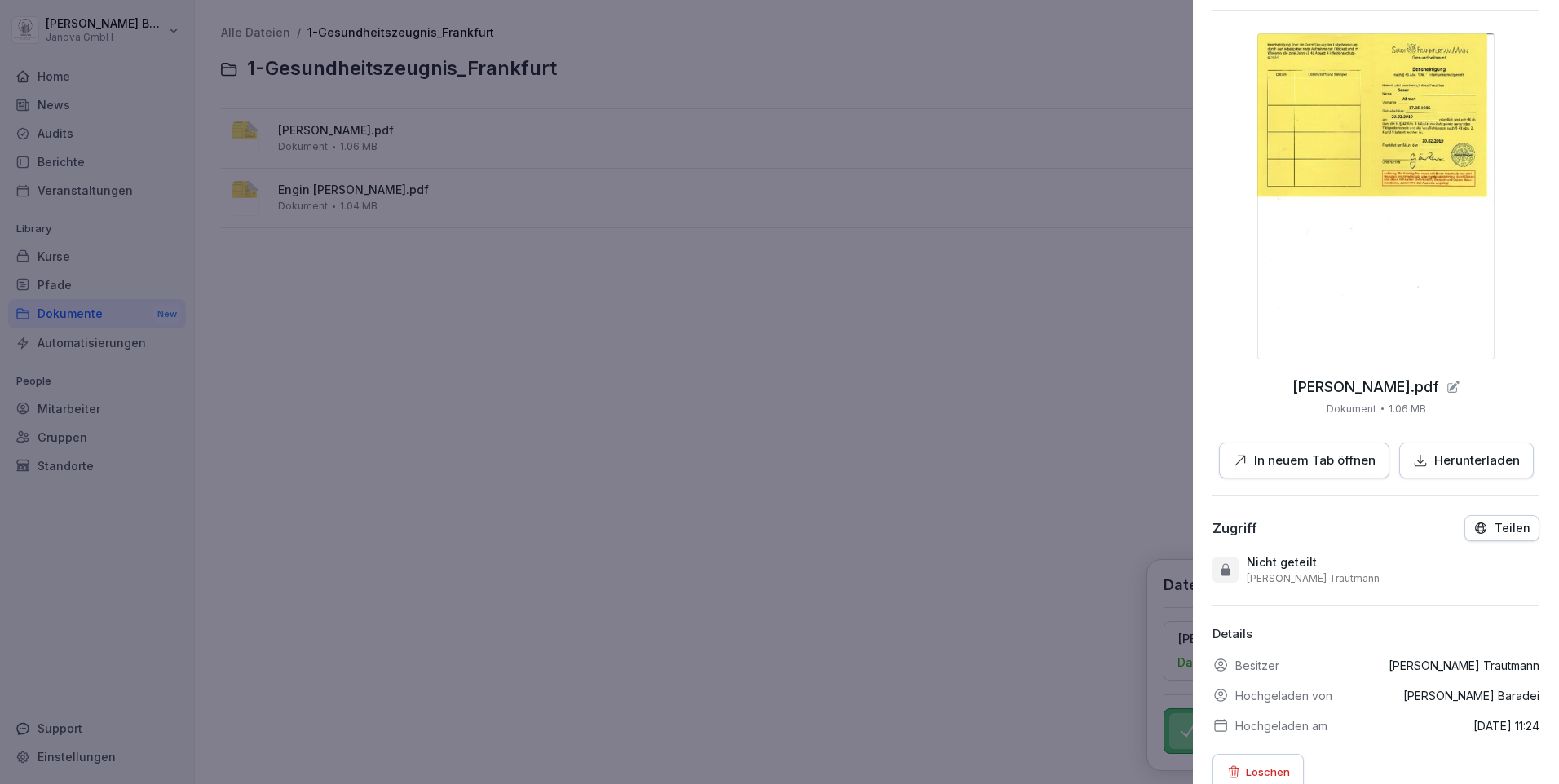
scroll to position [0, 0]
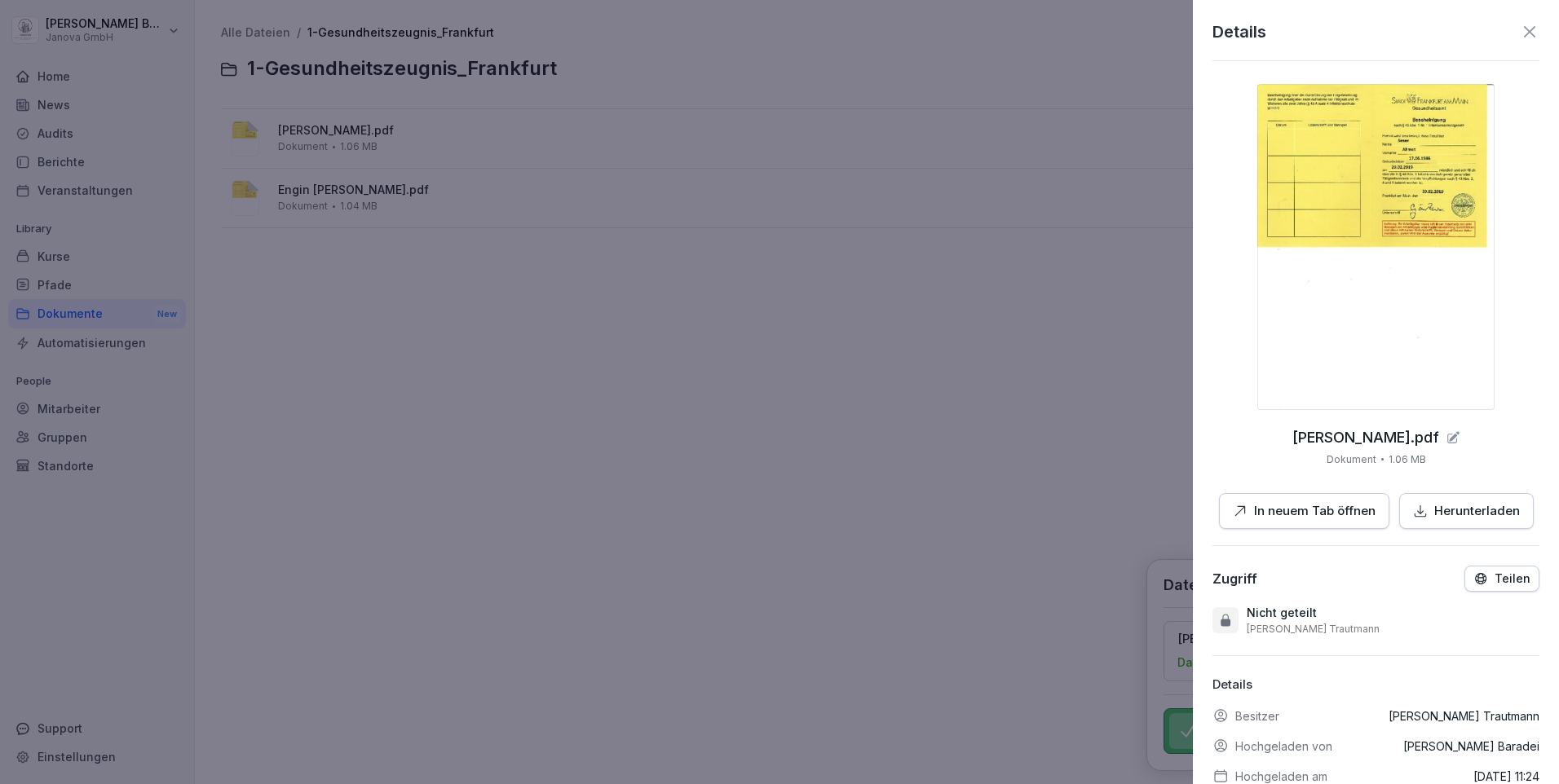
click at [1349, 216] on img at bounding box center [1376, 246] width 238 height 326
click at [1524, 33] on icon at bounding box center [1529, 32] width 11 height 11
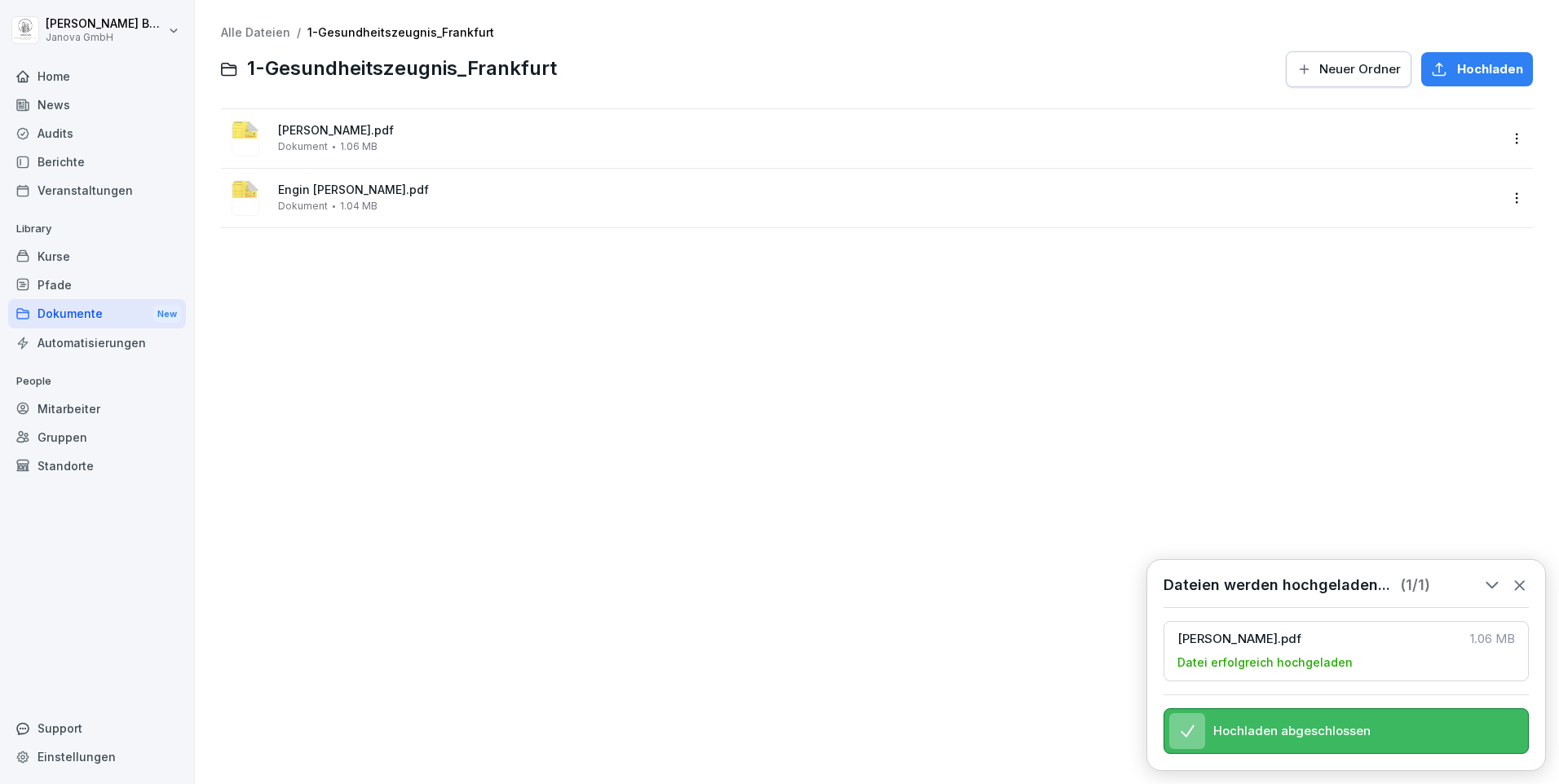
click at [1519, 581] on icon at bounding box center [1519, 585] width 9 height 9
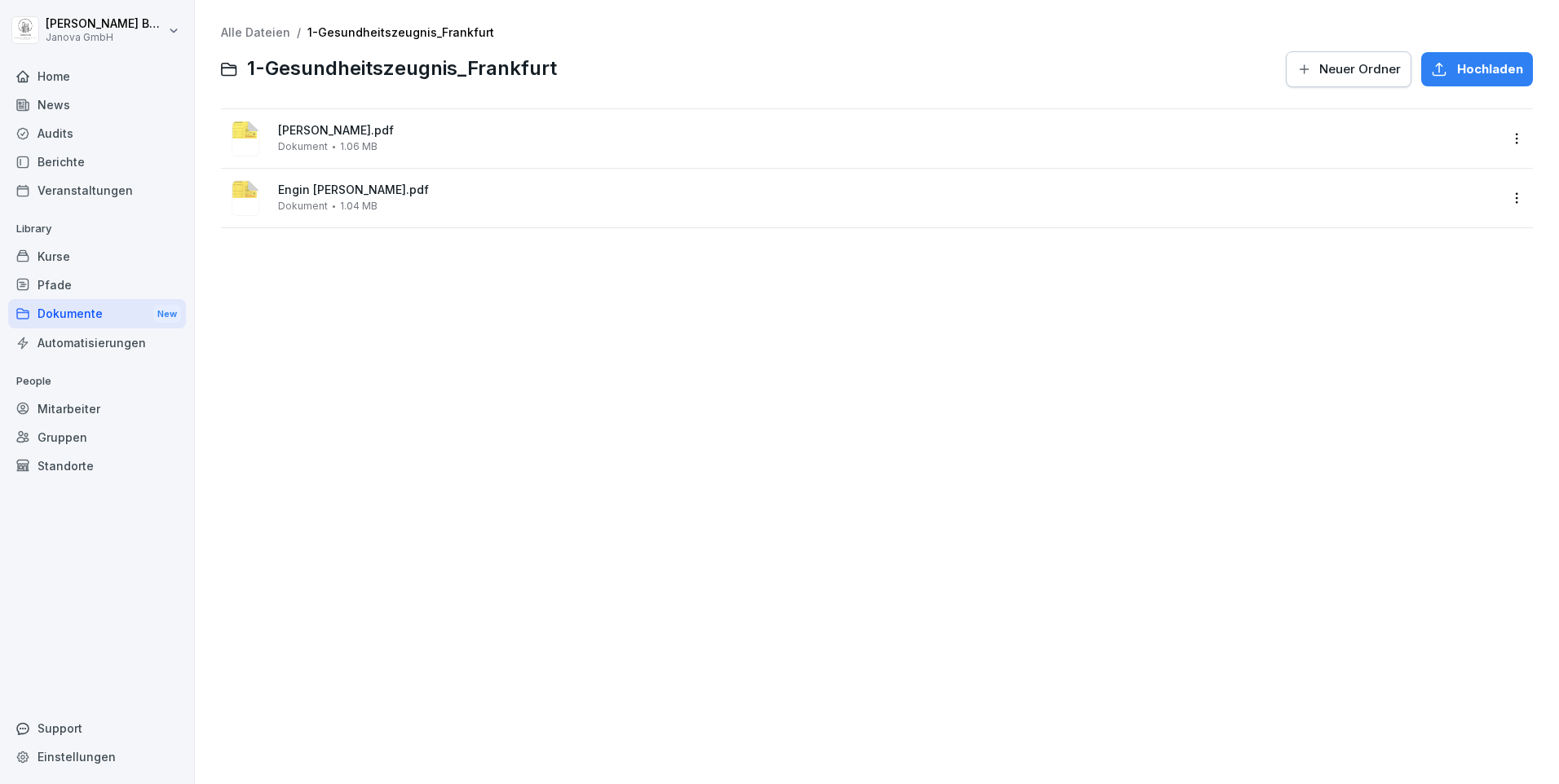
click at [1457, 68] on span "Hochladen" at bounding box center [1489, 70] width 66 height 18
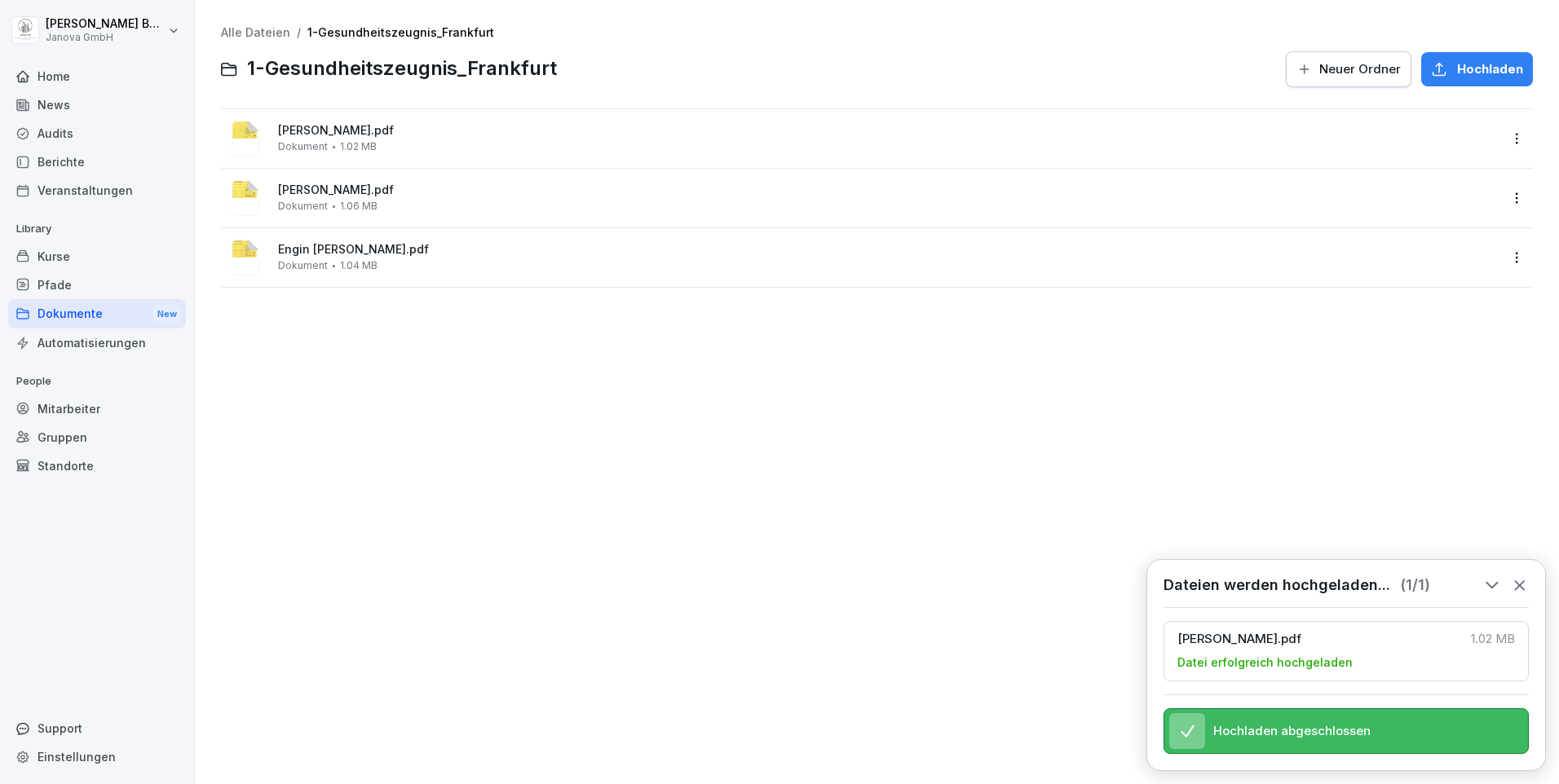
click at [325, 146] on span "Dokument" at bounding box center [303, 146] width 49 height 11
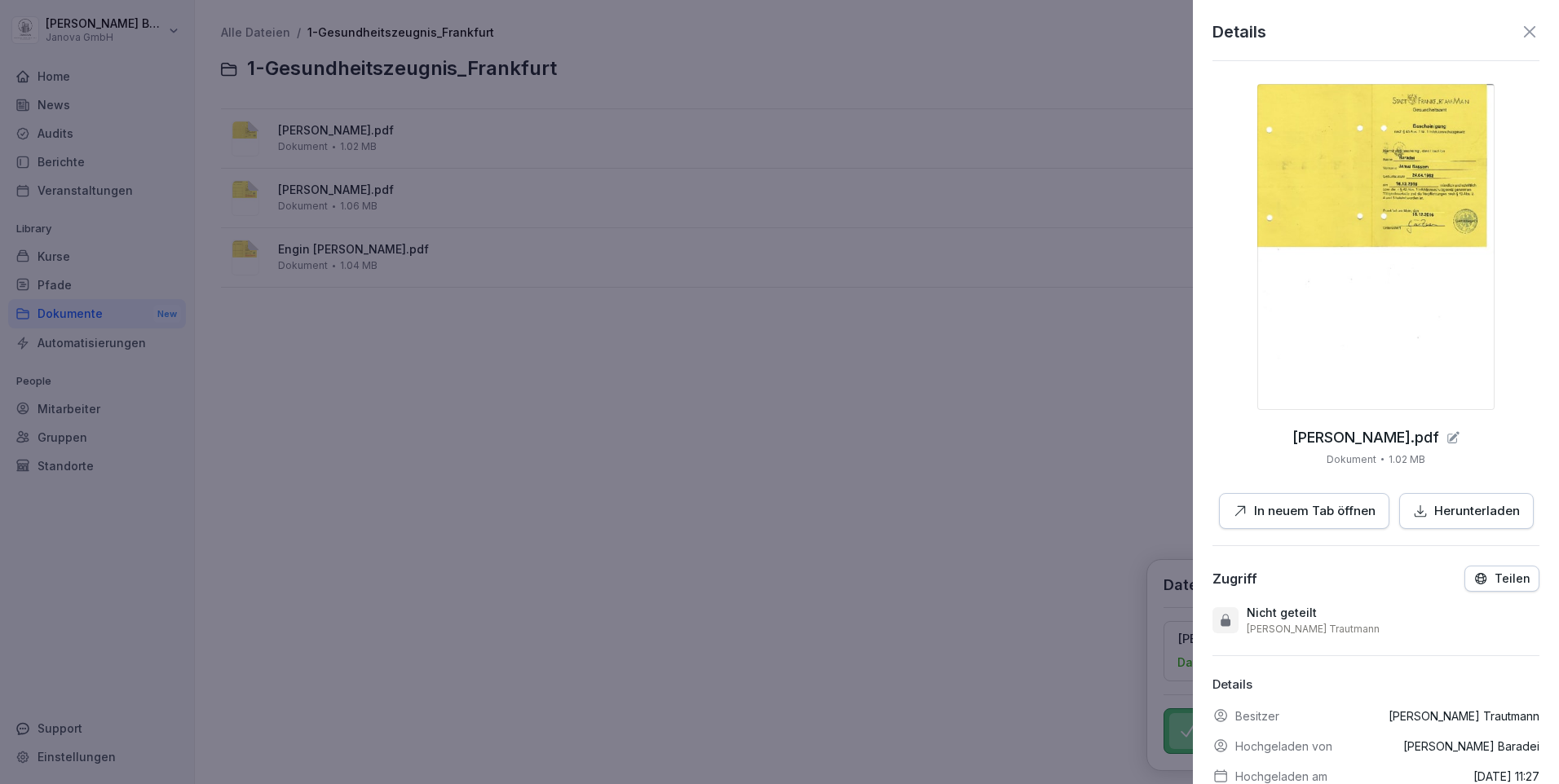
click at [1520, 30] on icon at bounding box center [1529, 32] width 19 height 19
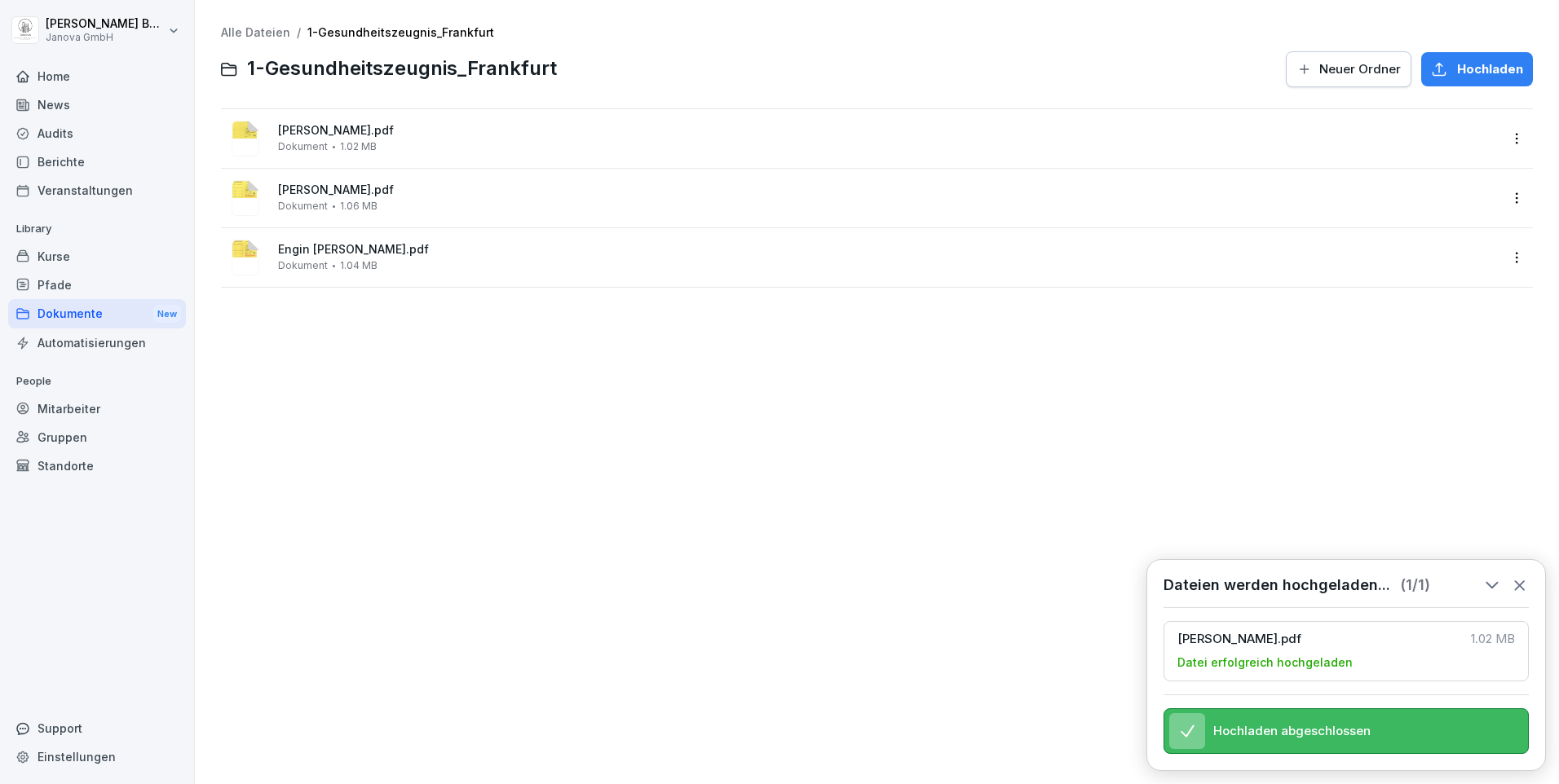
click at [1517, 576] on icon at bounding box center [1519, 585] width 18 height 18
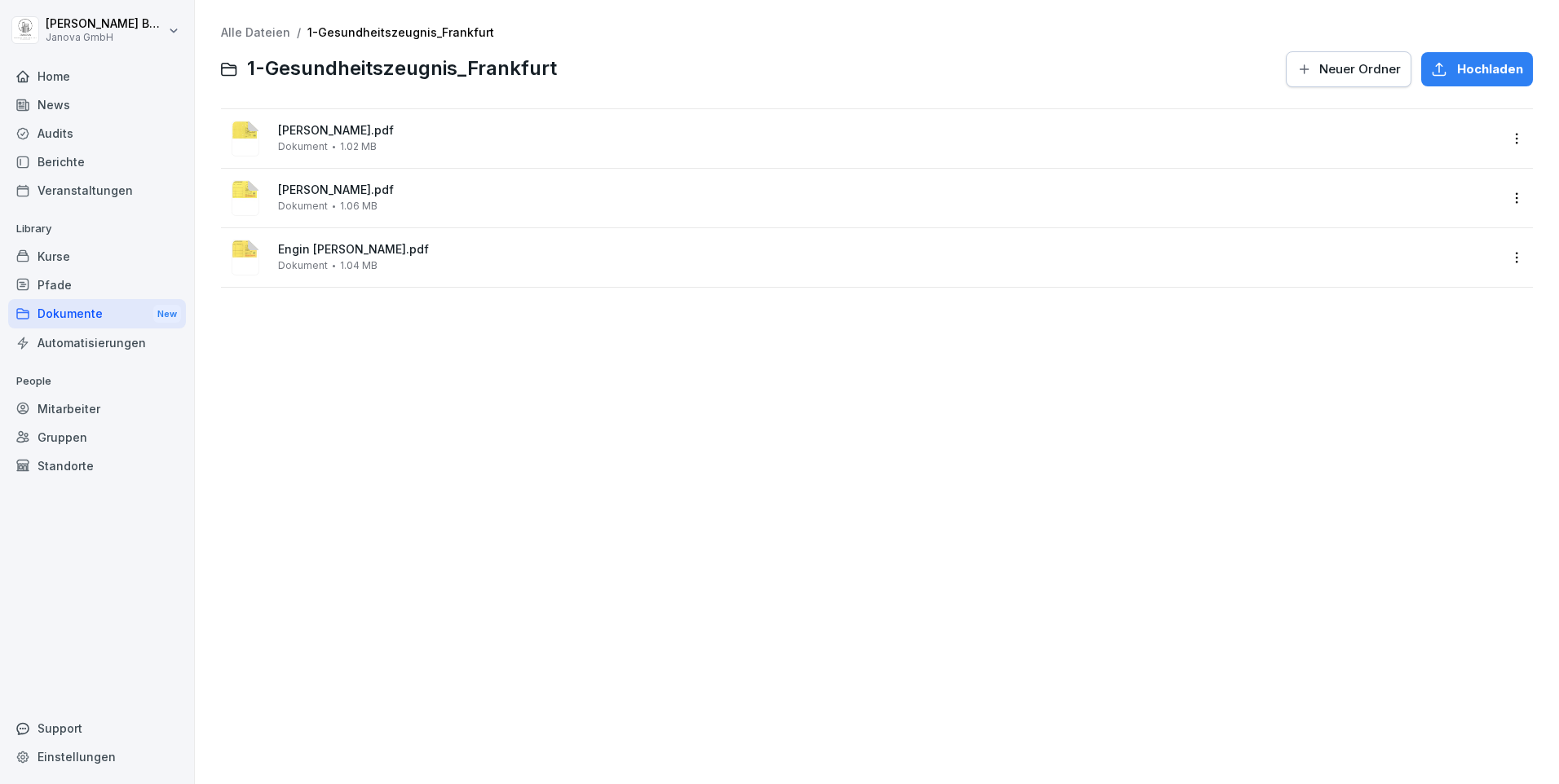
click at [1457, 64] on span "Hochladen" at bounding box center [1489, 70] width 66 height 18
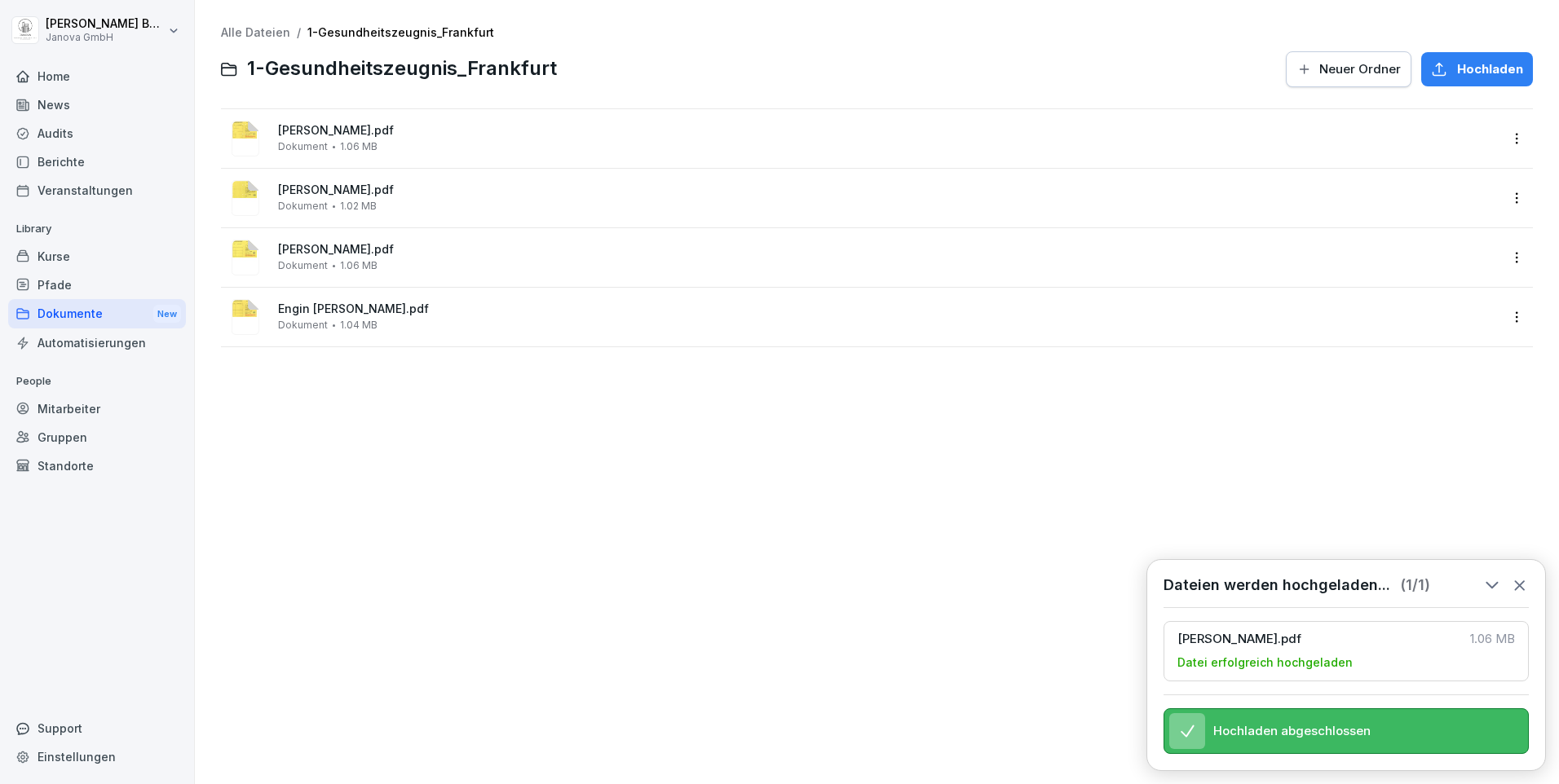
click at [1525, 576] on icon at bounding box center [1519, 585] width 18 height 18
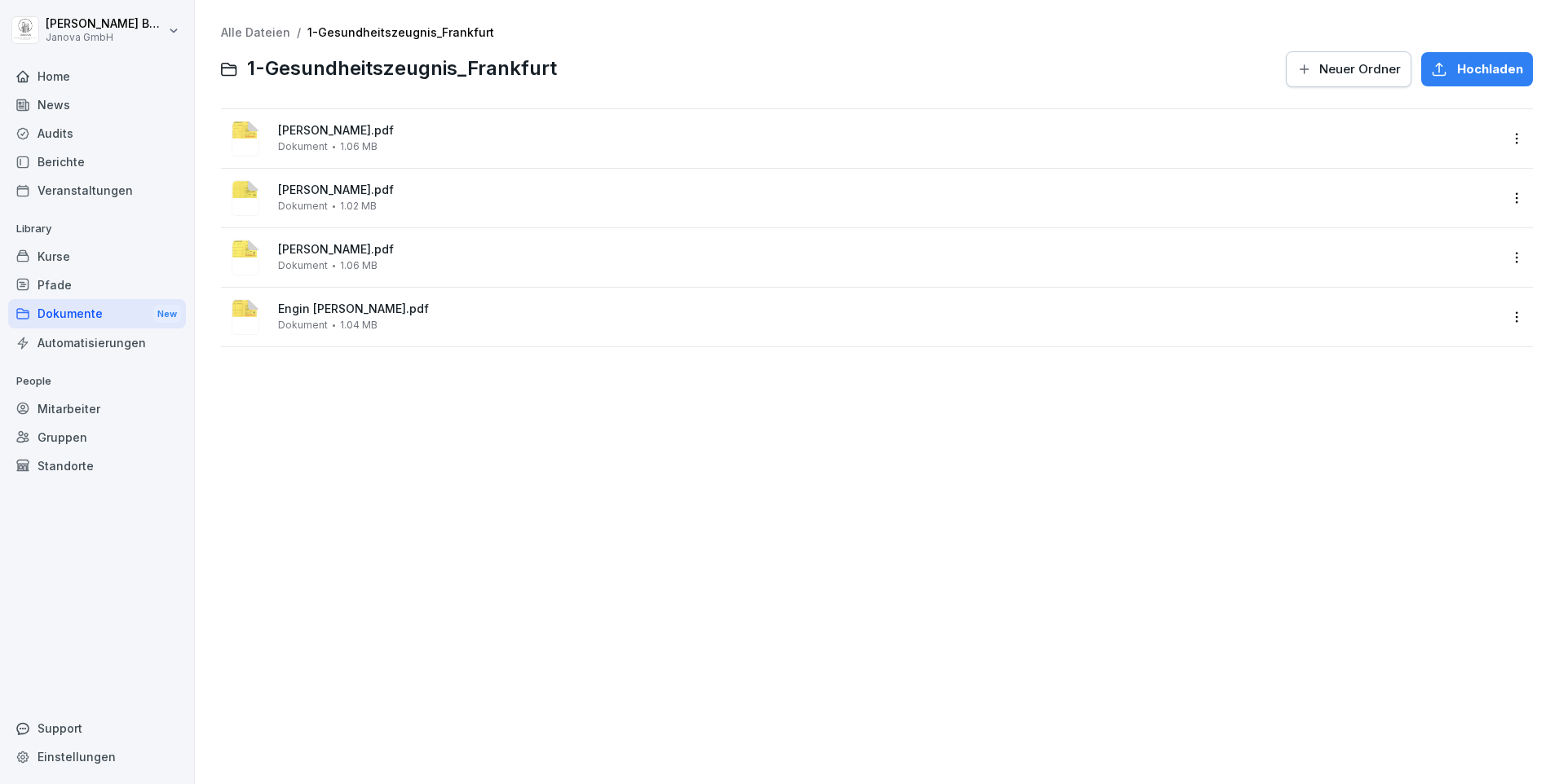
click at [1445, 62] on div "Hochladen" at bounding box center [1476, 70] width 92 height 18
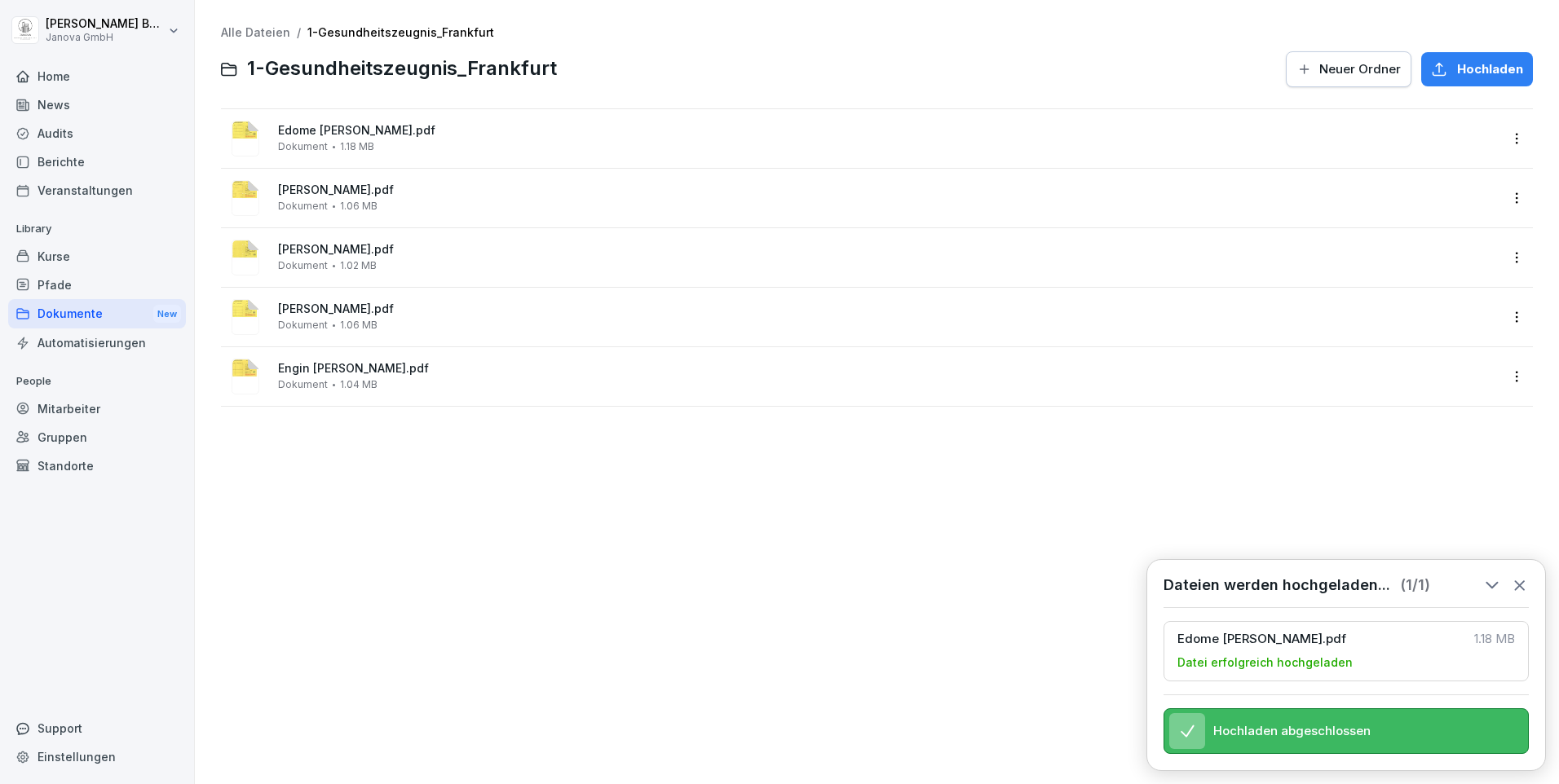
click at [1283, 736] on span "Hochladen abgeschlossen" at bounding box center [1291, 730] width 158 height 15
click at [1514, 576] on icon at bounding box center [1519, 585] width 18 height 18
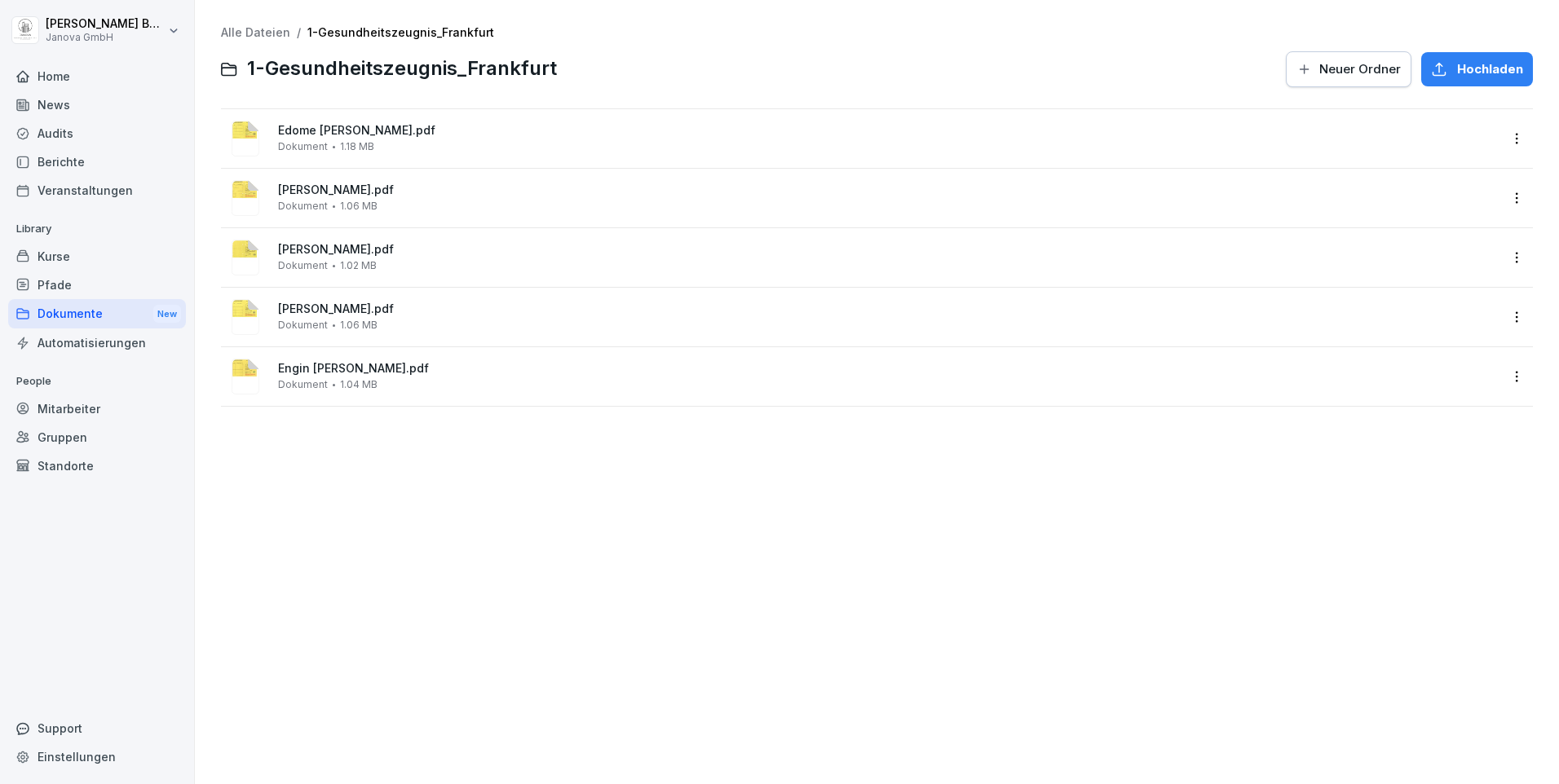
click at [1457, 68] on span "Hochladen" at bounding box center [1489, 70] width 66 height 18
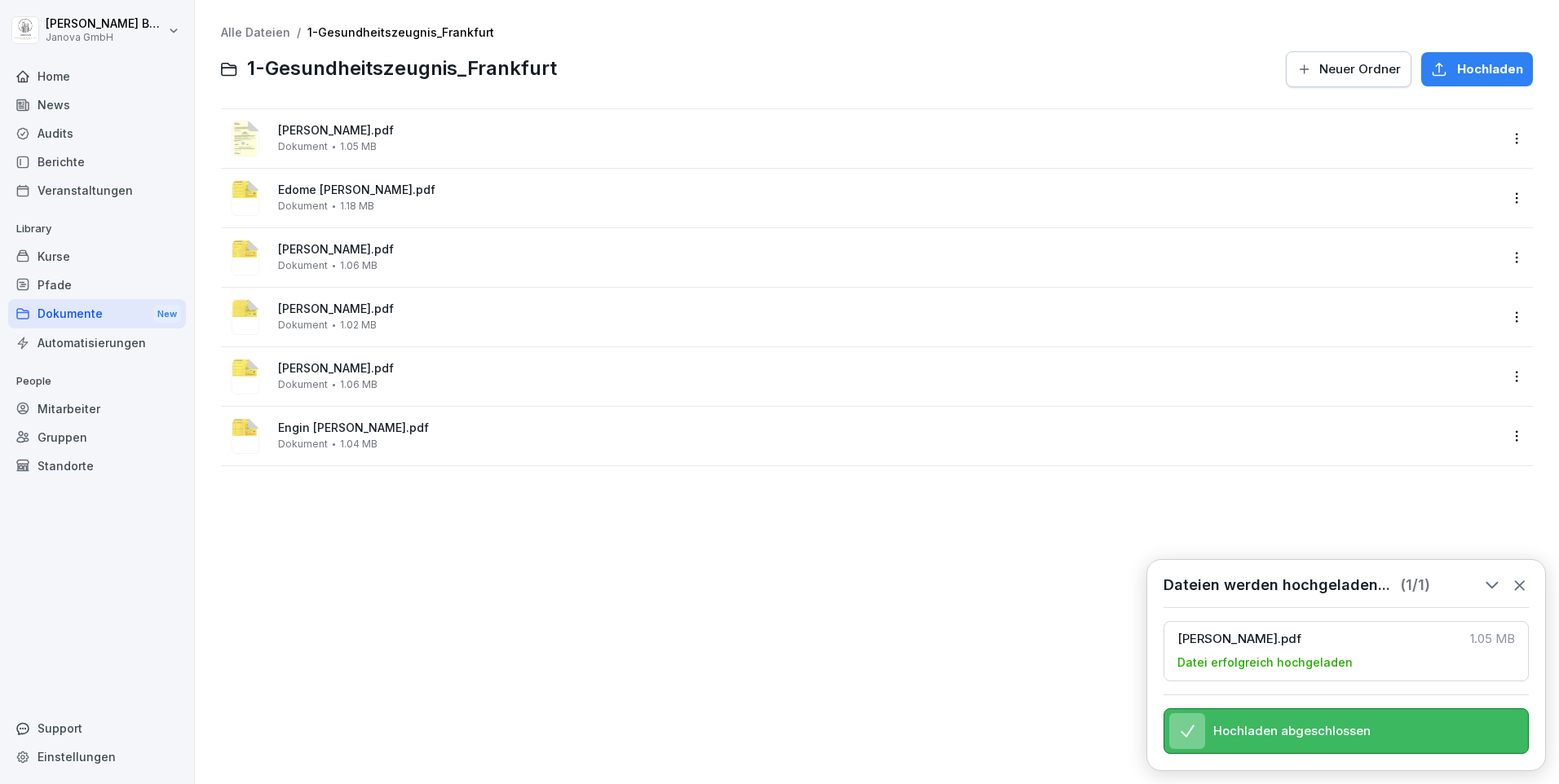
click at [1517, 576] on icon at bounding box center [1519, 585] width 18 height 18
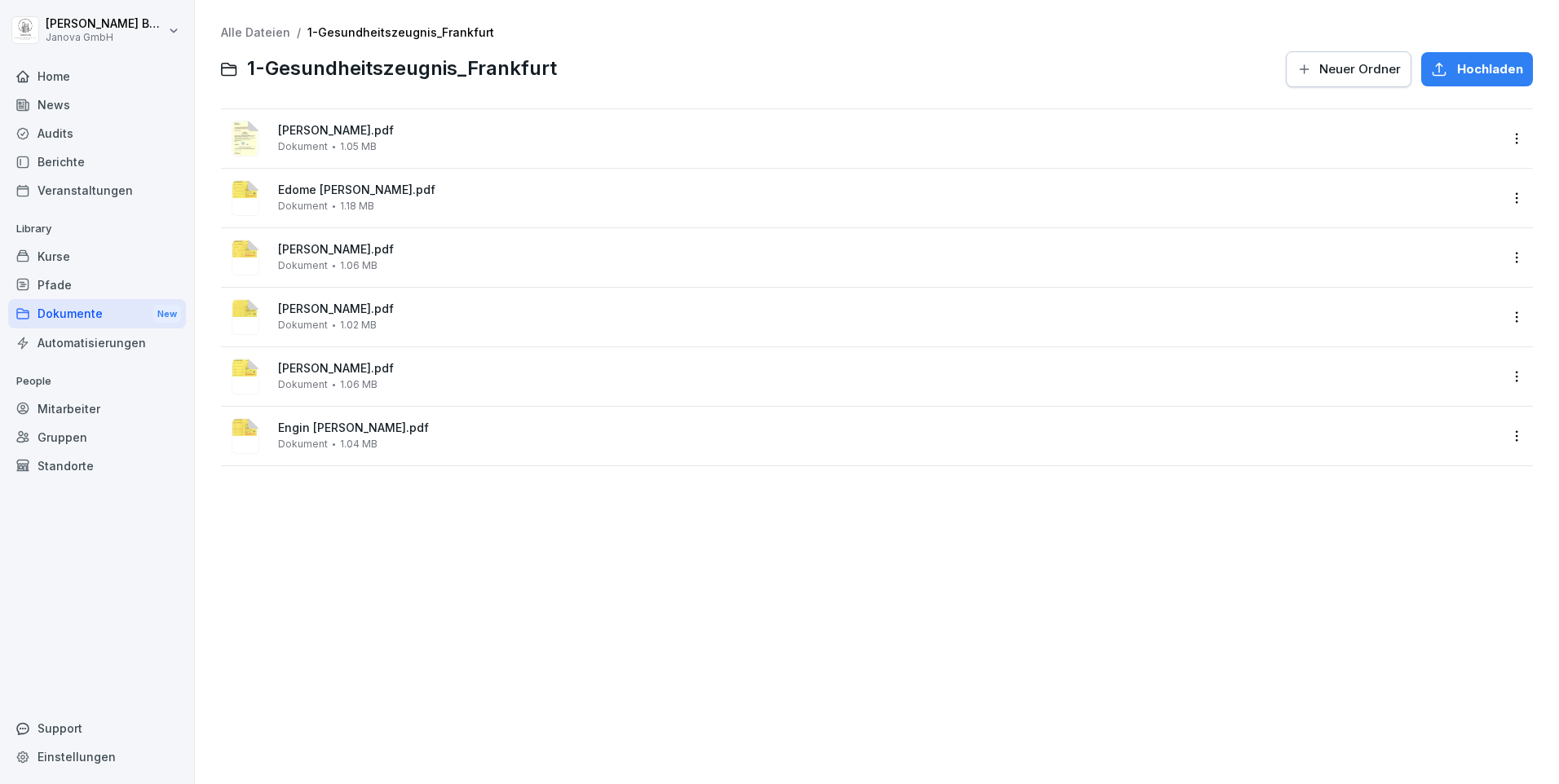
click at [327, 130] on span "[PERSON_NAME].pdf" at bounding box center [888, 131] width 1220 height 14
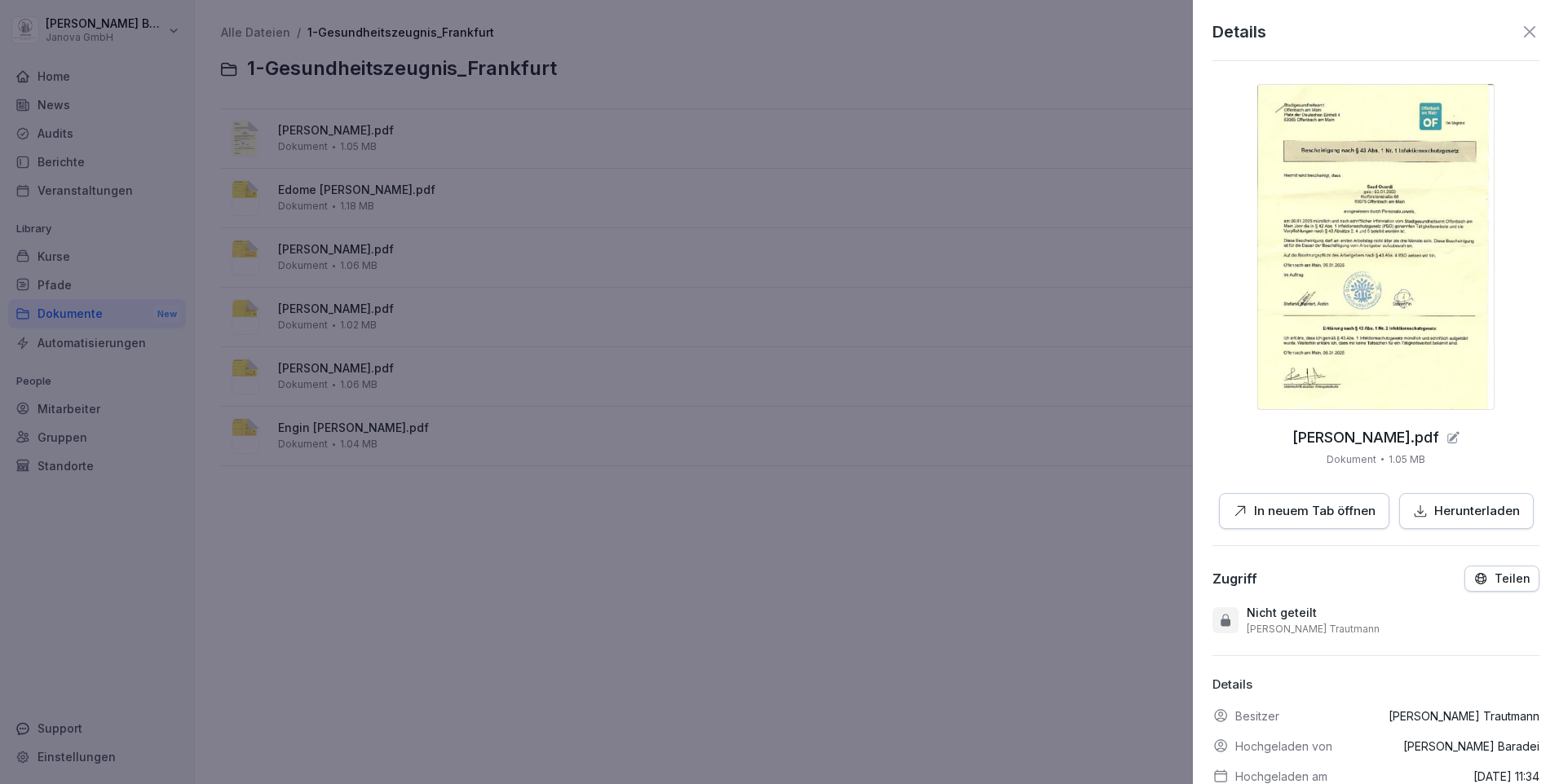
click at [982, 631] on div at bounding box center [779, 392] width 1559 height 784
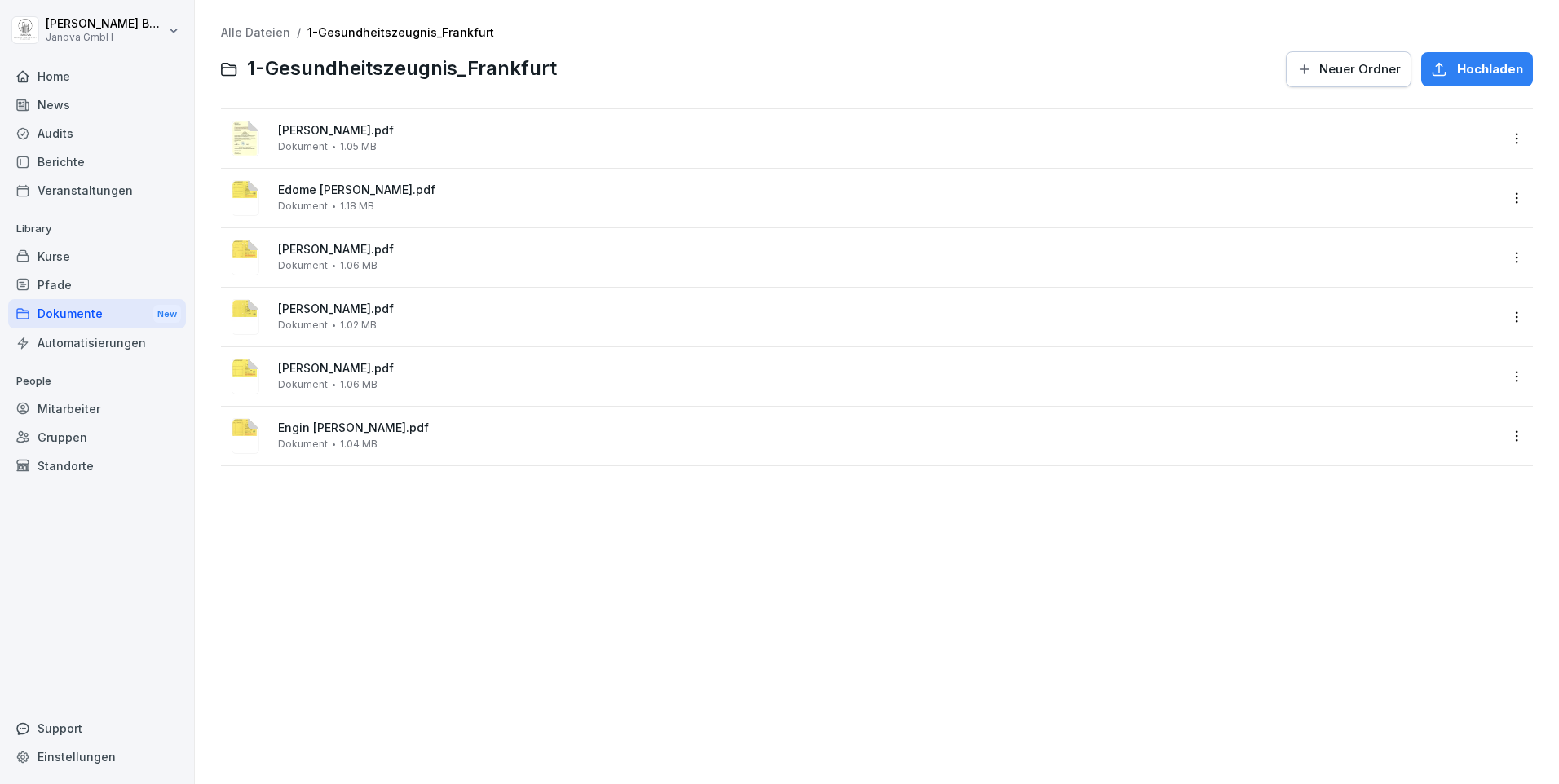
click at [1474, 62] on span "Hochladen" at bounding box center [1489, 70] width 66 height 18
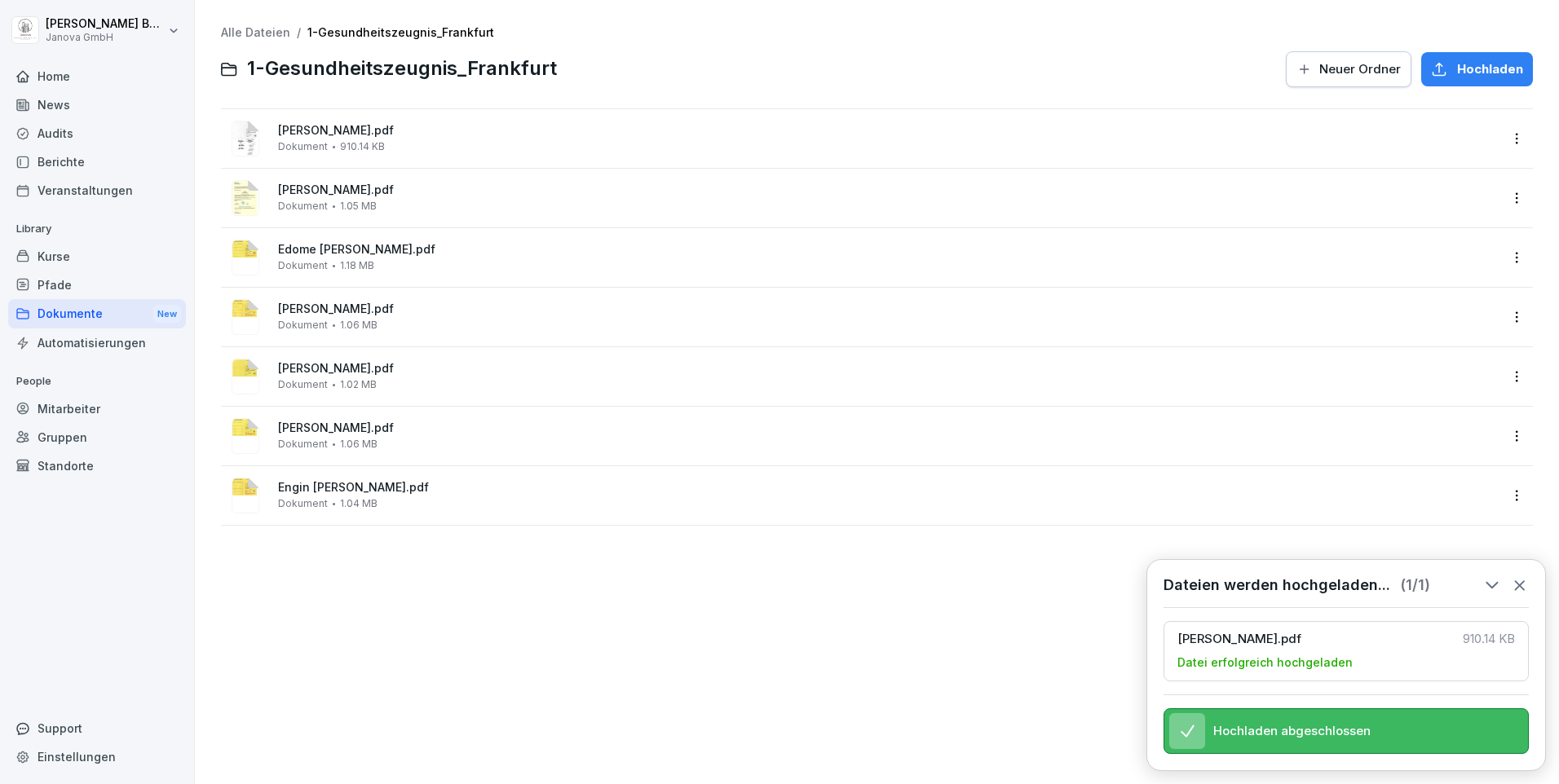
click at [348, 136] on span "[PERSON_NAME].pdf" at bounding box center [888, 131] width 1220 height 14
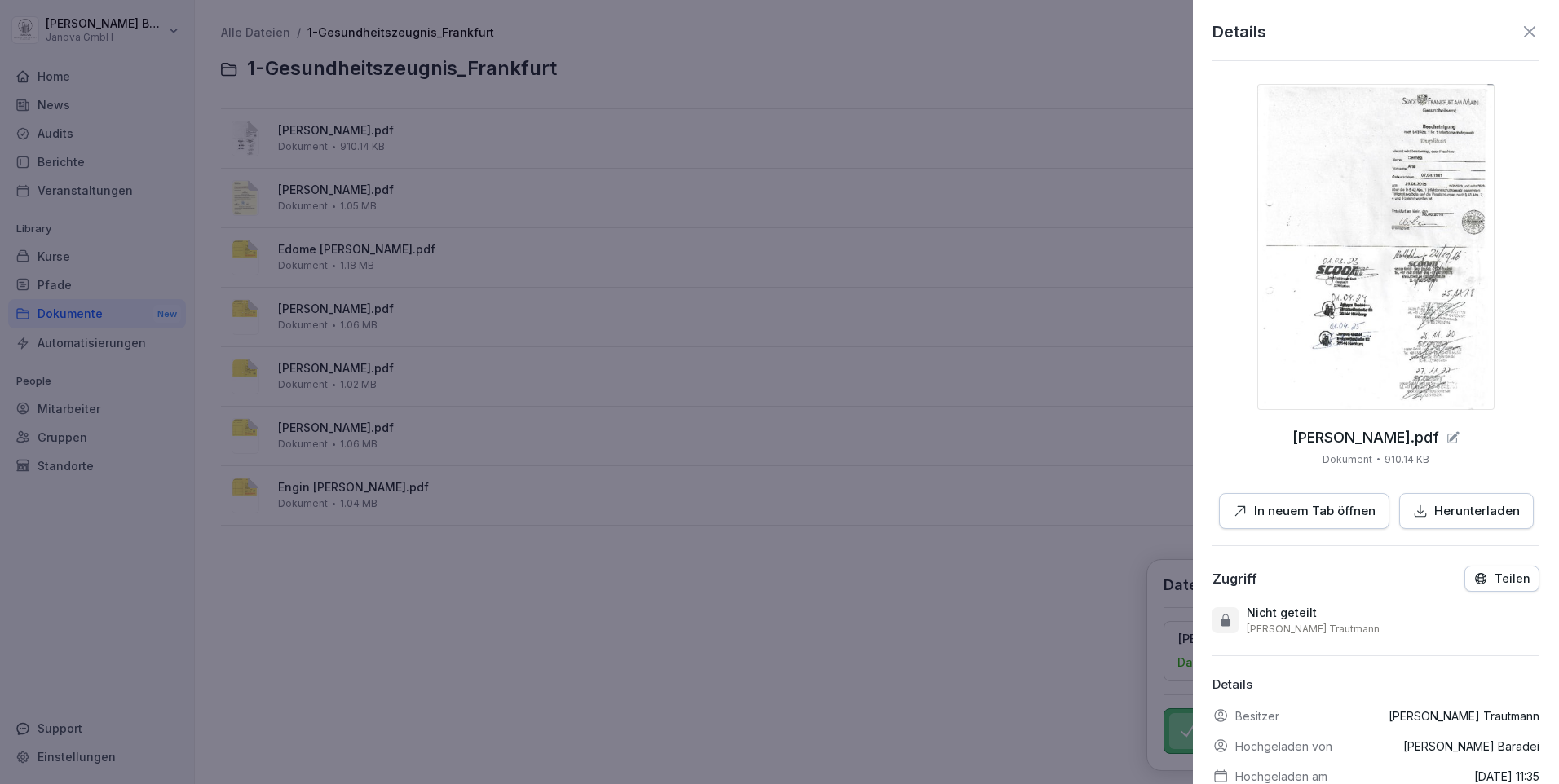
click at [969, 668] on div at bounding box center [779, 392] width 1559 height 784
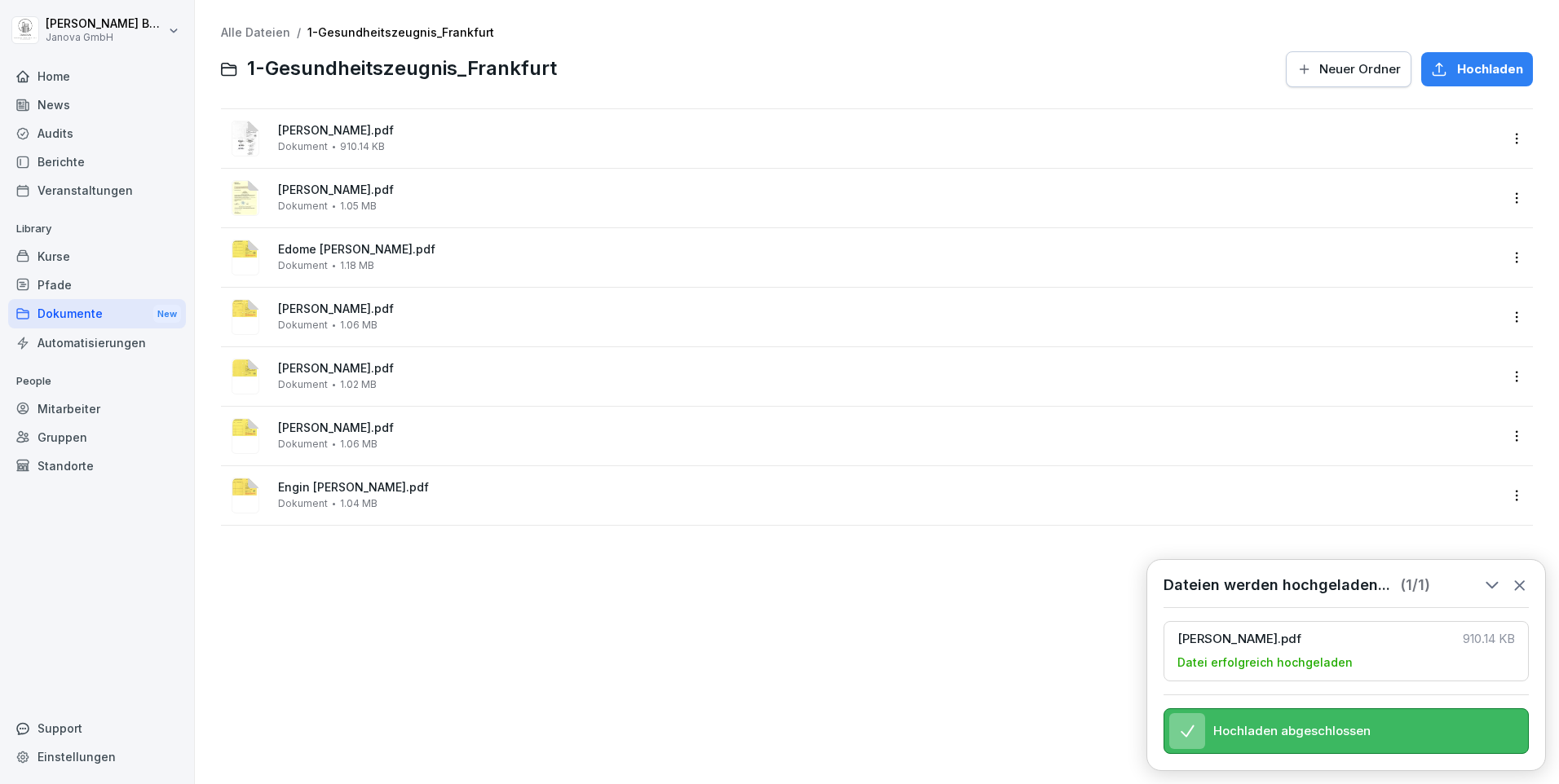
click at [1471, 70] on span "Hochladen" at bounding box center [1489, 70] width 66 height 18
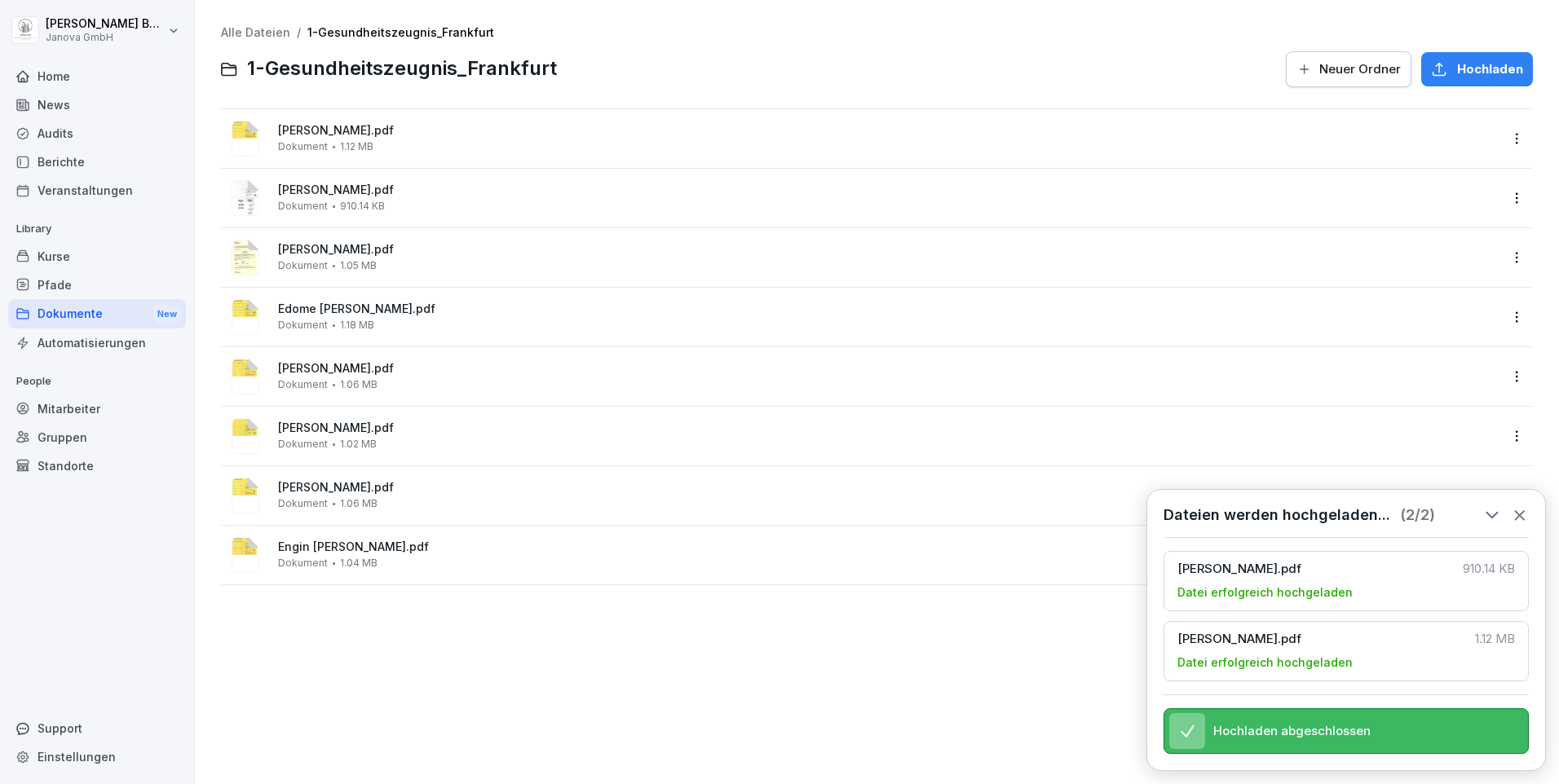
click at [1439, 62] on div "Hochladen" at bounding box center [1476, 70] width 92 height 18
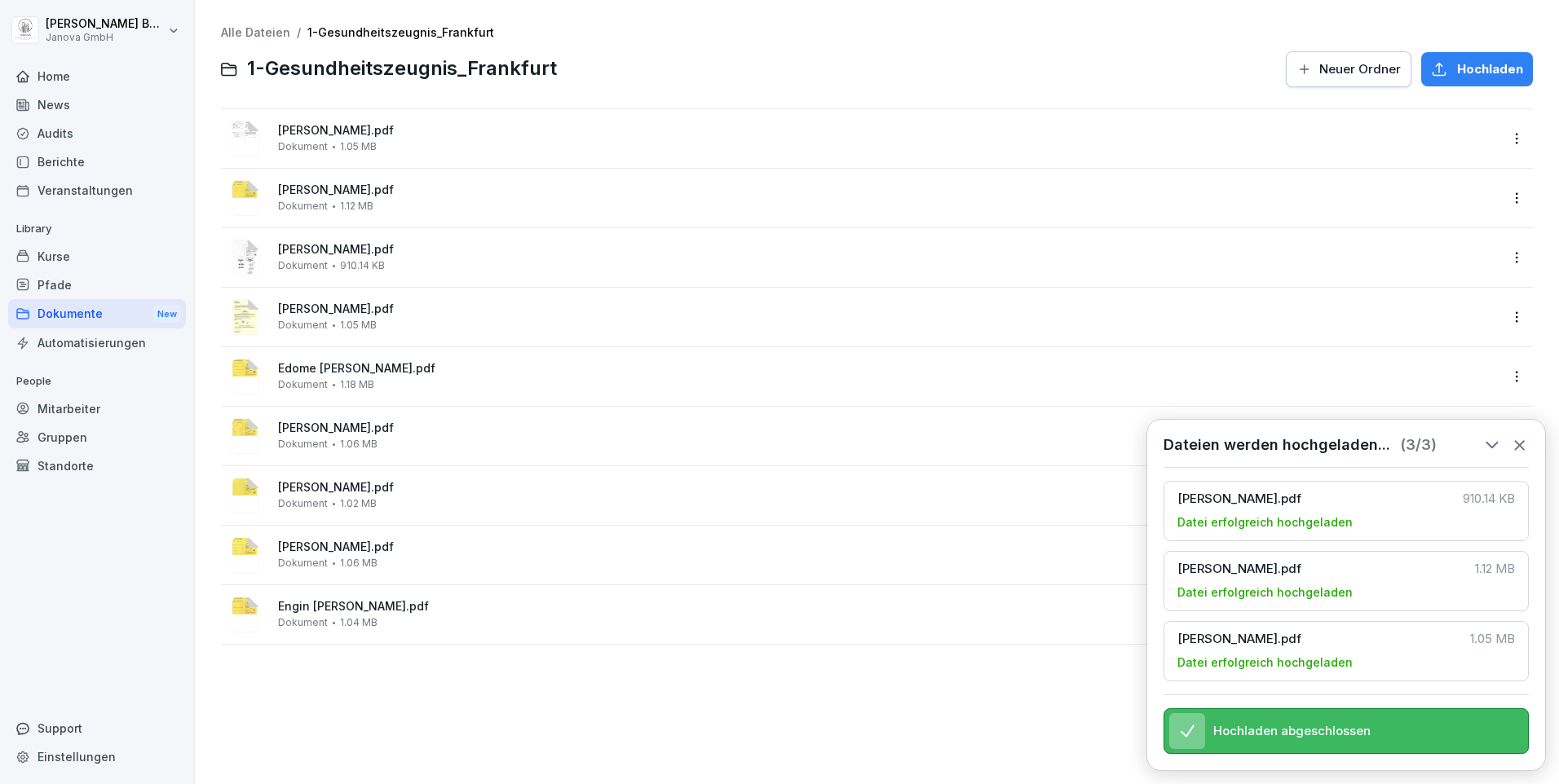
click at [309, 127] on span "[PERSON_NAME].pdf" at bounding box center [888, 131] width 1220 height 14
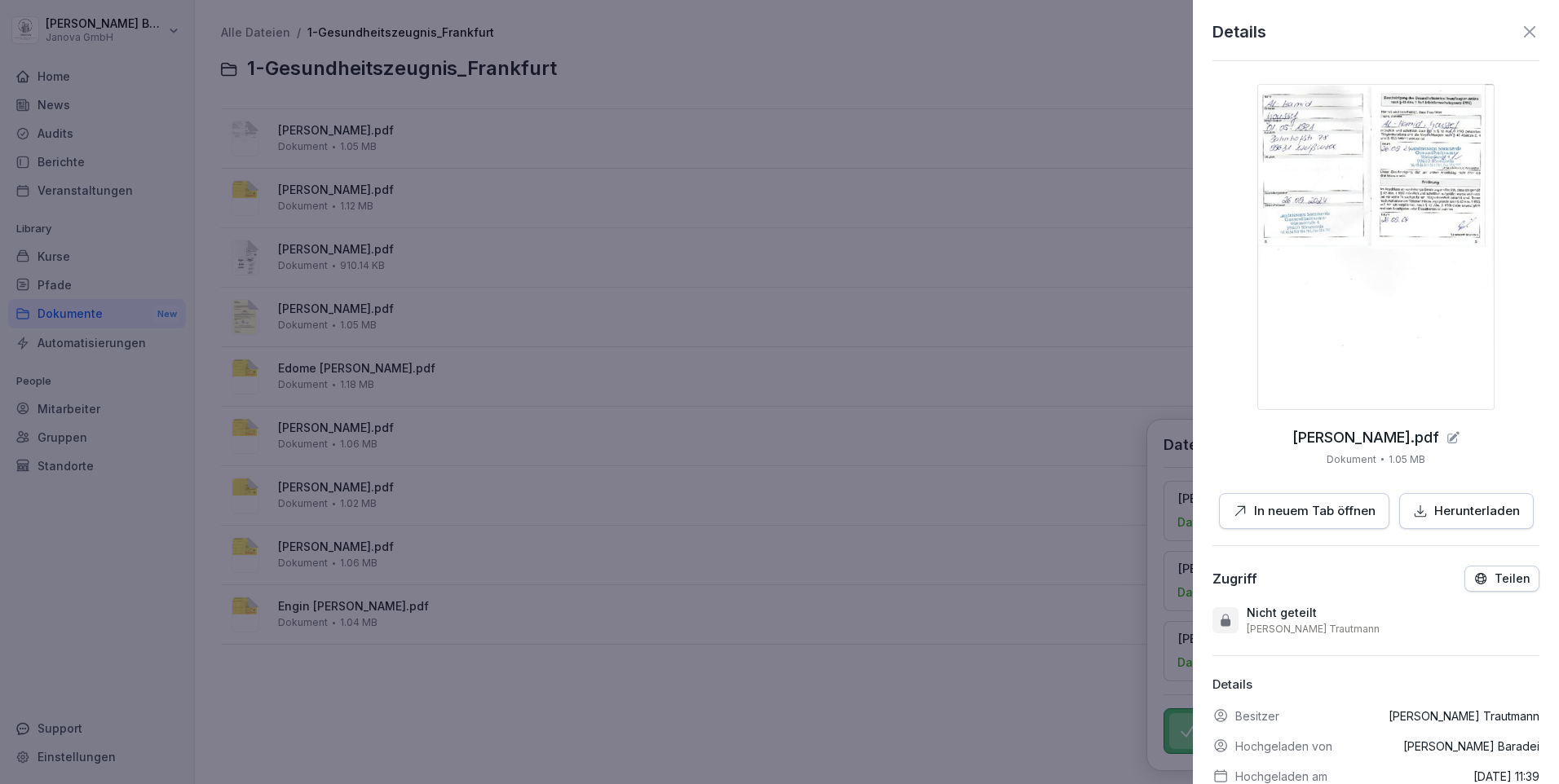
click at [982, 69] on div at bounding box center [779, 392] width 1559 height 784
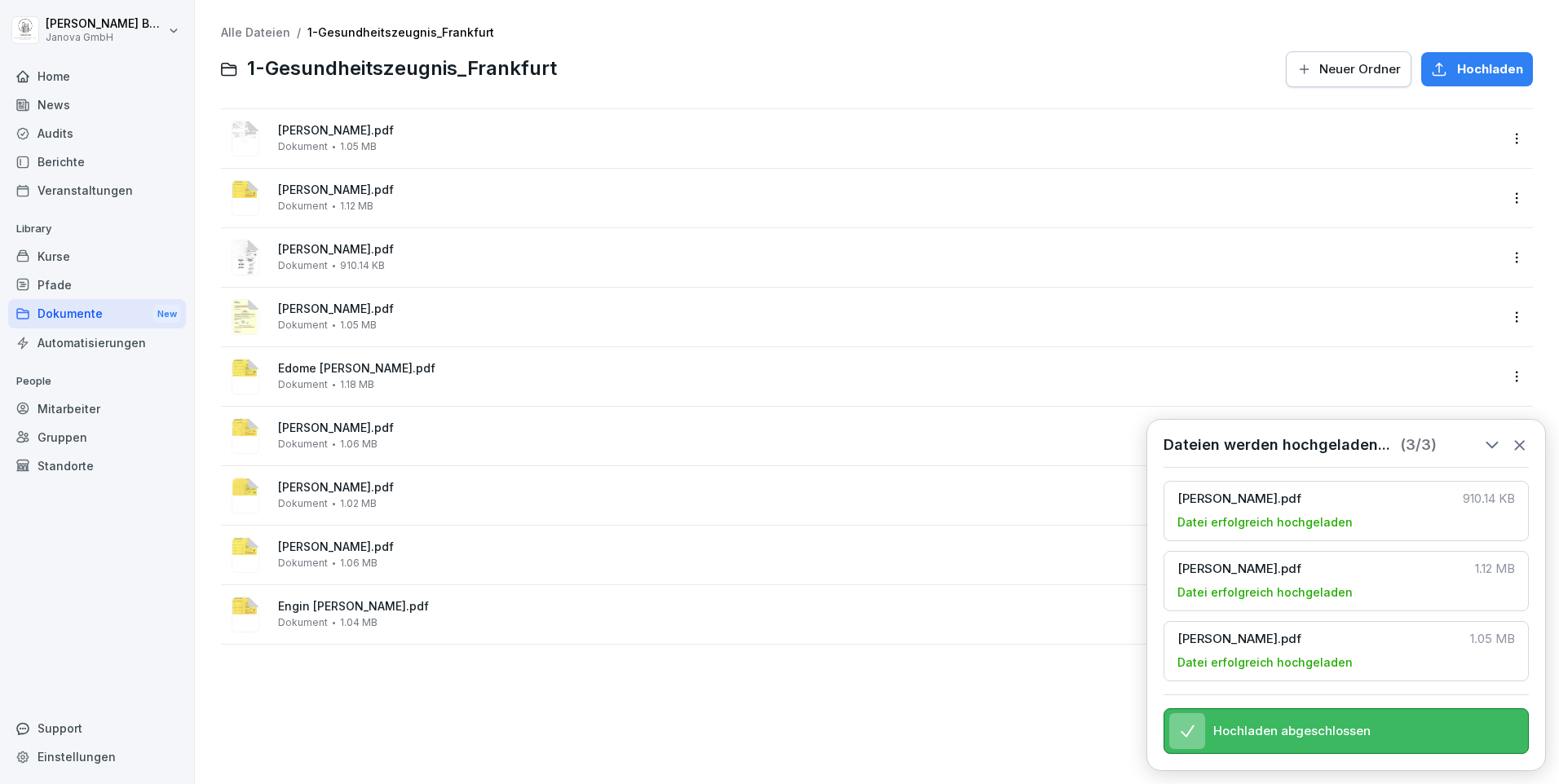
click at [1460, 67] on span "Hochladen" at bounding box center [1489, 70] width 66 height 18
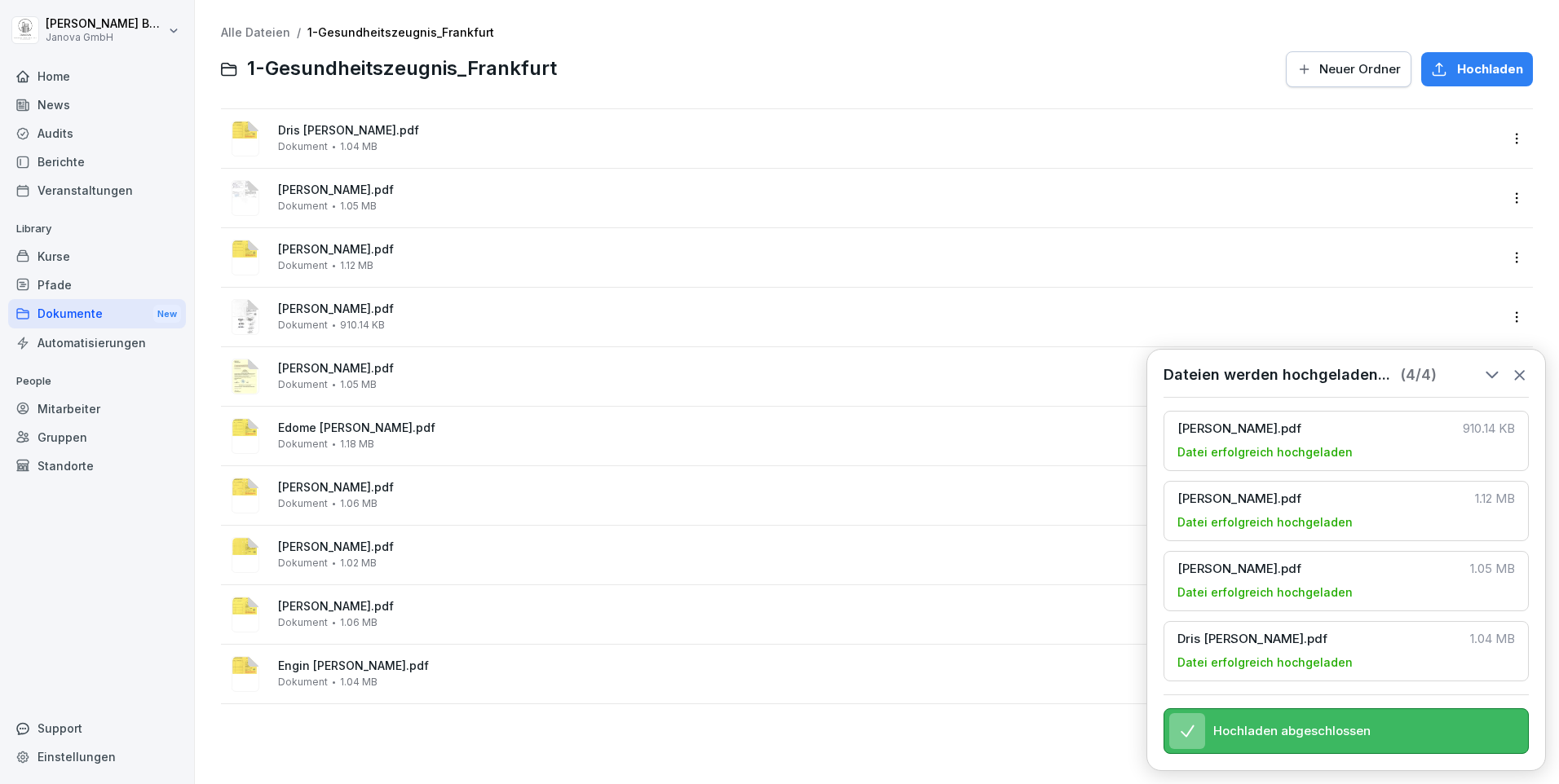
click at [1460, 79] on button "Hochladen" at bounding box center [1476, 69] width 112 height 34
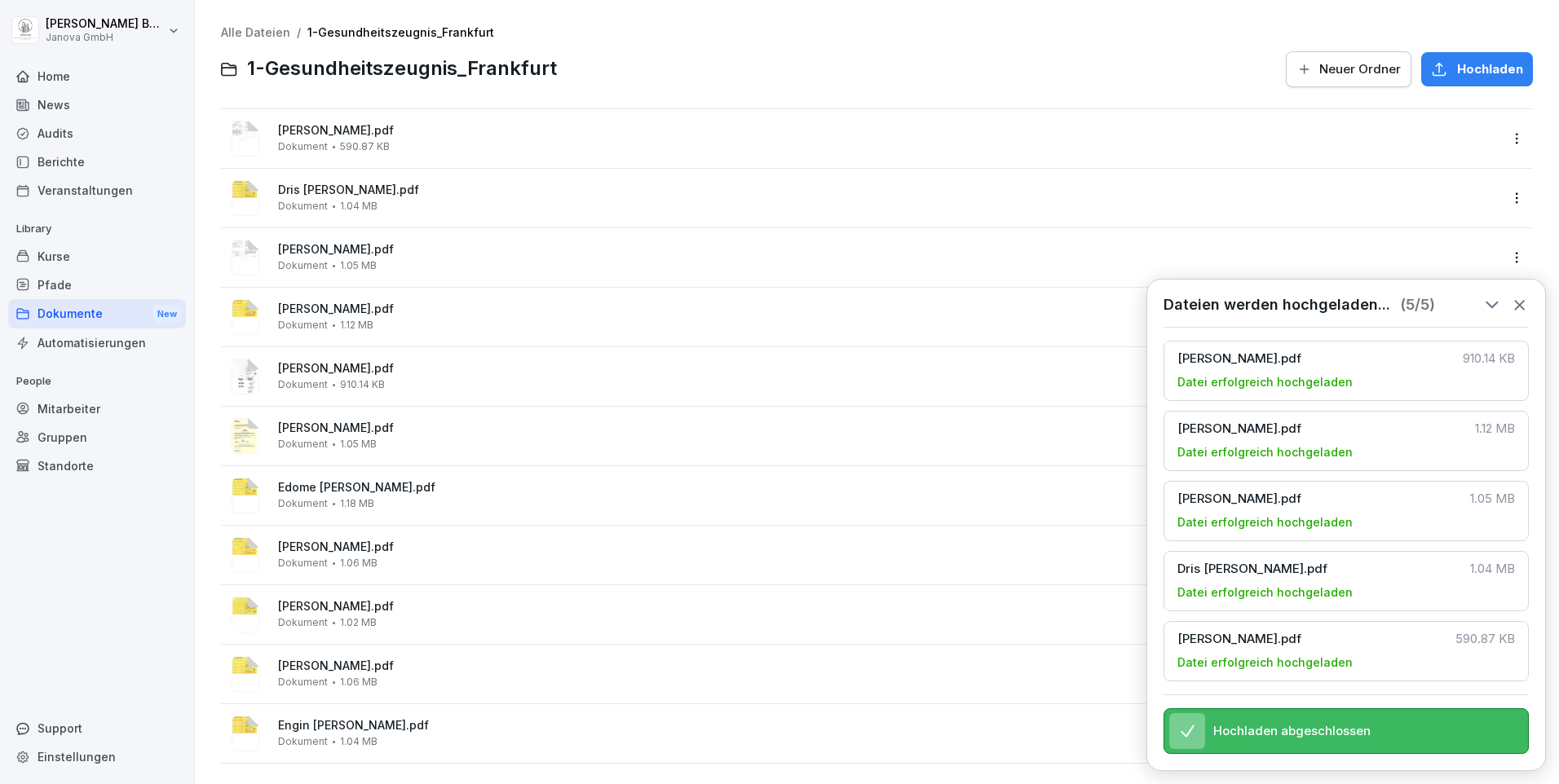
click at [1519, 301] on icon at bounding box center [1519, 305] width 9 height 9
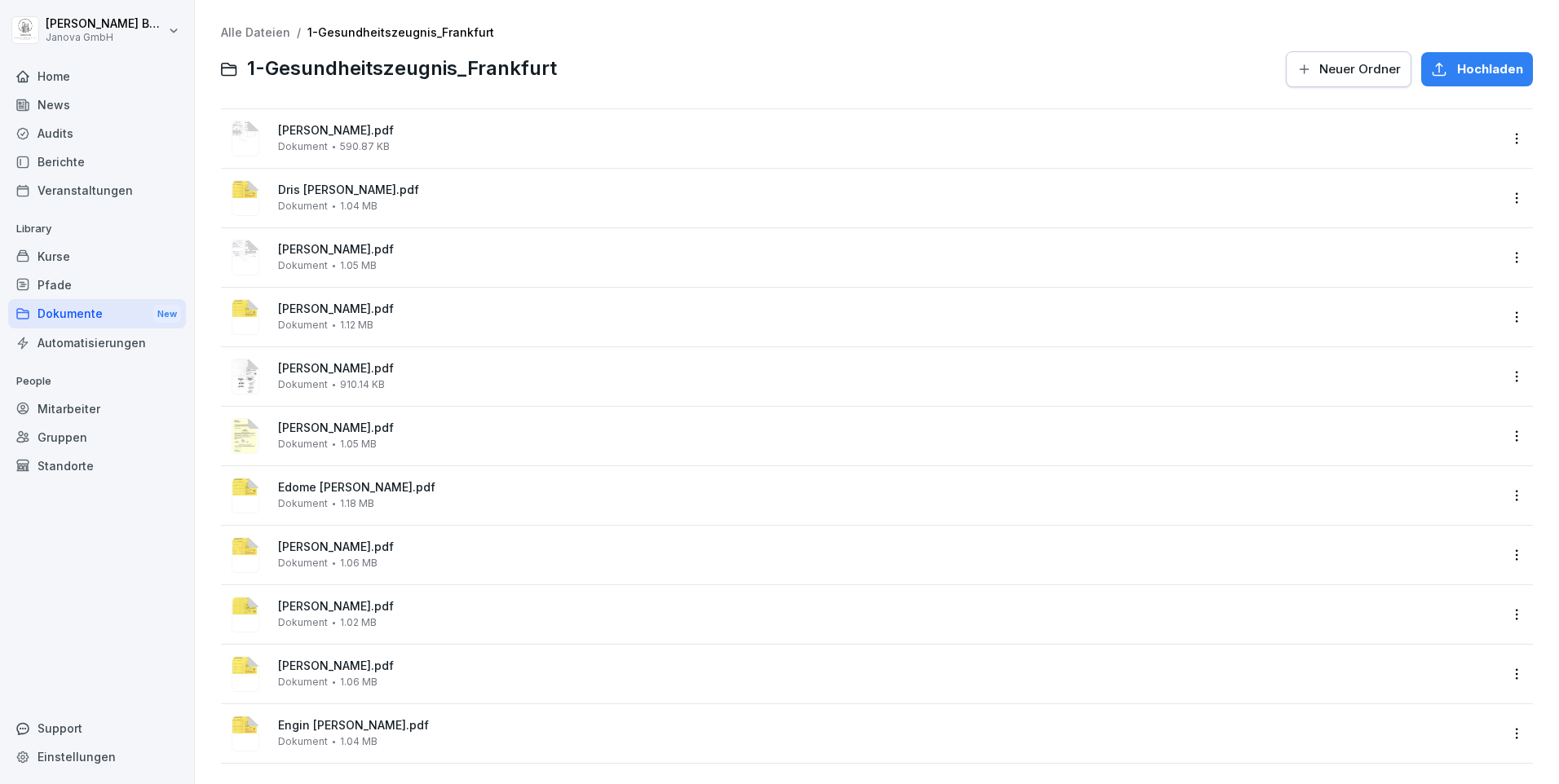
scroll to position [18, 0]
